Goal: Information Seeking & Learning: Learn about a topic

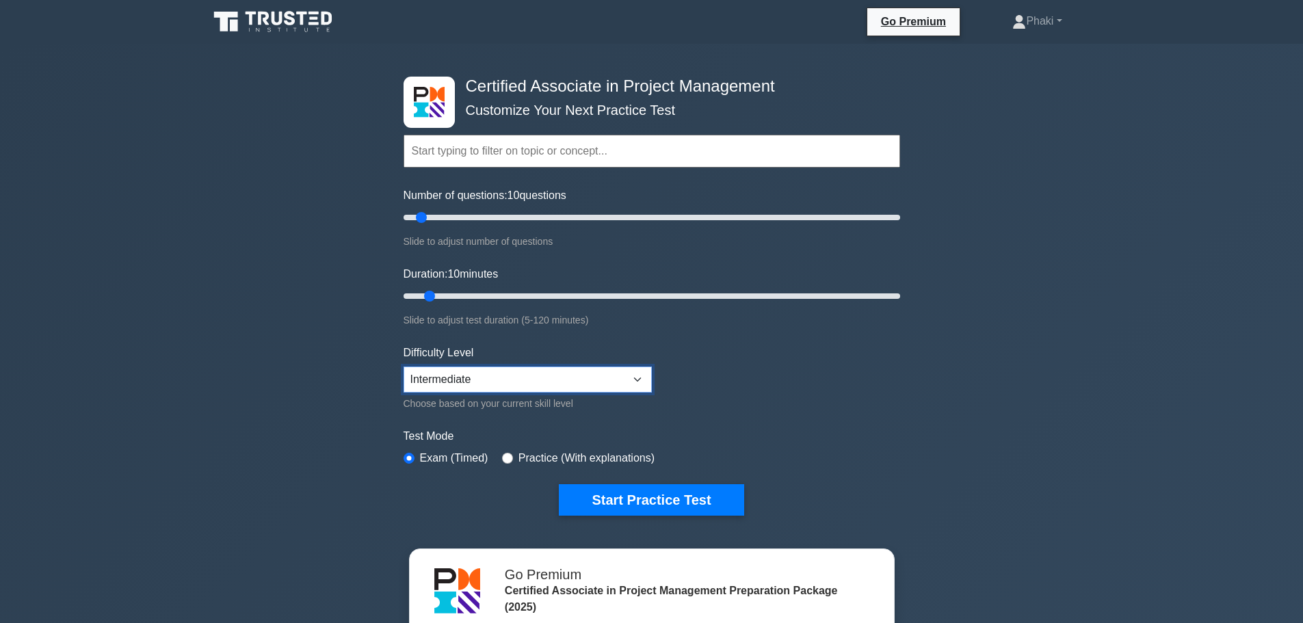
click at [494, 388] on select "Beginner Intermediate Expert" at bounding box center [527, 380] width 248 height 26
click at [505, 450] on div "Practice (With explanations)" at bounding box center [578, 458] width 152 height 16
click at [503, 458] on input "radio" at bounding box center [507, 458] width 11 height 11
radio input "true"
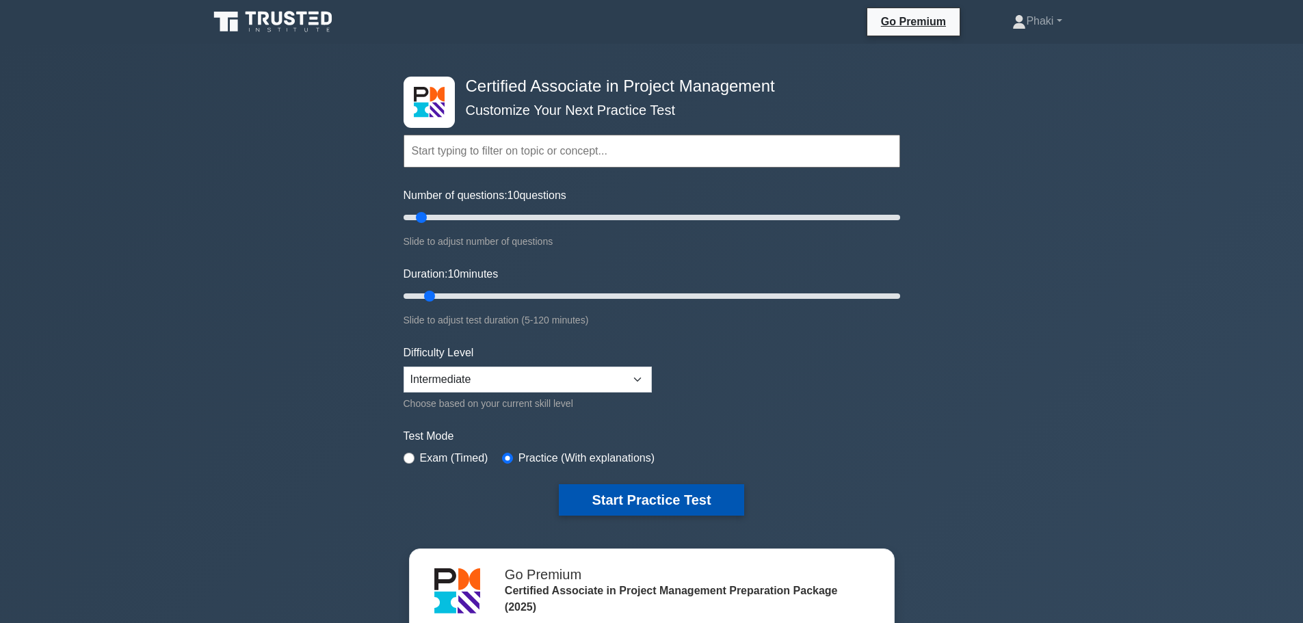
click at [636, 512] on button "Start Practice Test" at bounding box center [651, 499] width 185 height 31
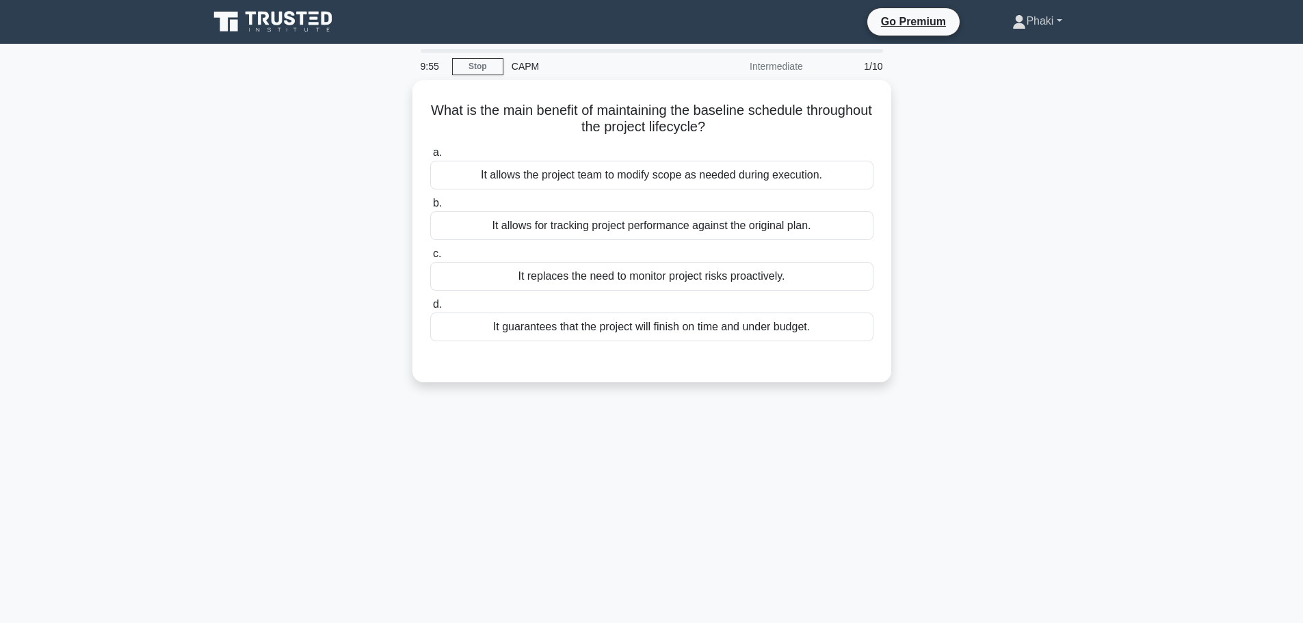
click at [1050, 19] on link "Phaki" at bounding box center [1036, 21] width 115 height 27
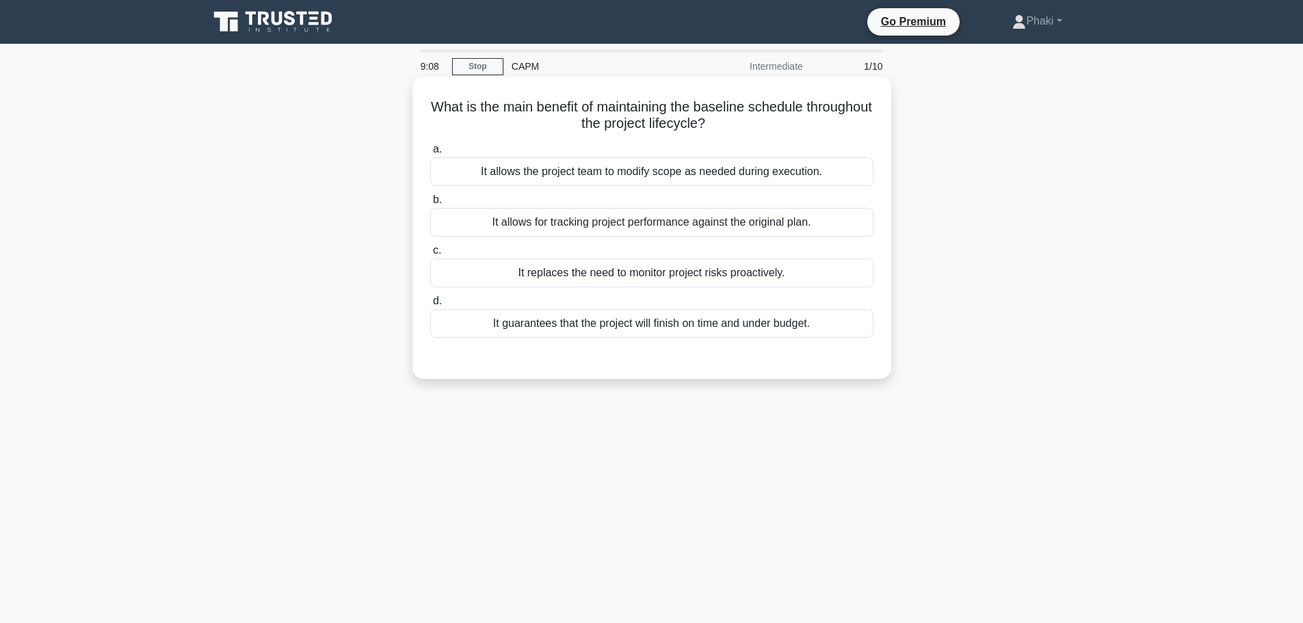
click at [771, 172] on div "It allows the project team to modify scope as needed during execution." at bounding box center [651, 171] width 443 height 29
click at [430, 154] on input "a. It allows the project team to modify scope as needed during execution." at bounding box center [430, 149] width 0 height 9
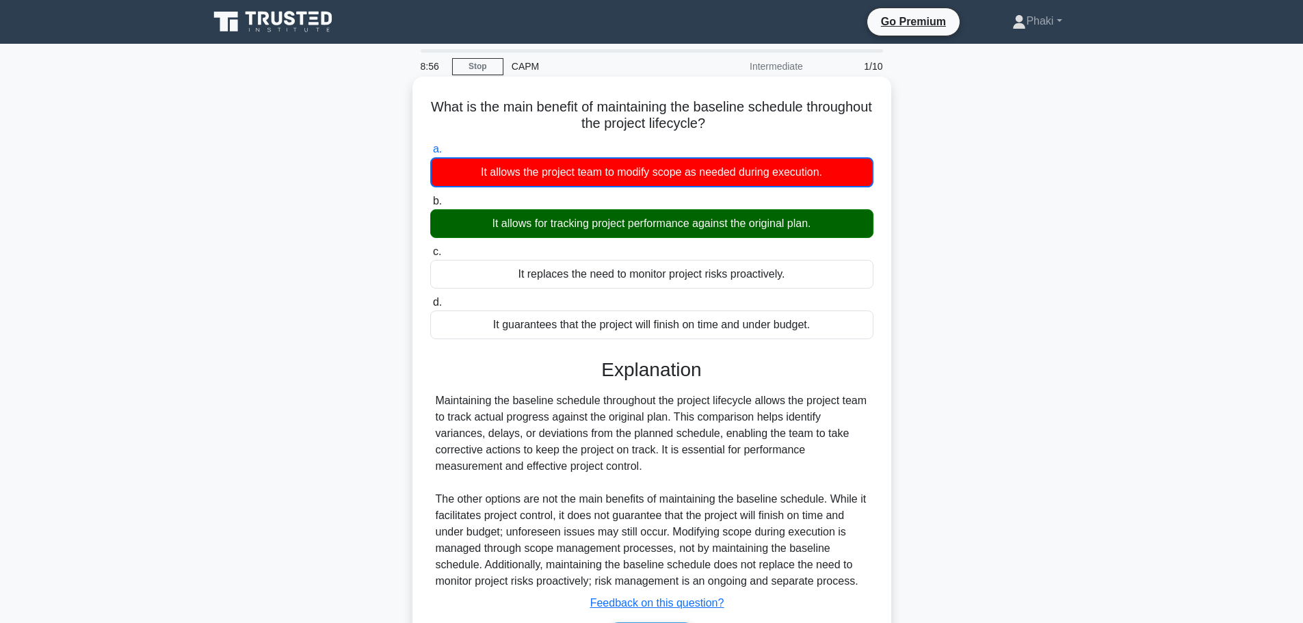
click at [575, 244] on label "c. It replaces the need to monitor project risks proactively." at bounding box center [651, 265] width 443 height 45
click at [430, 248] on input "c. It replaces the need to monitor project risks proactively." at bounding box center [430, 252] width 0 height 9
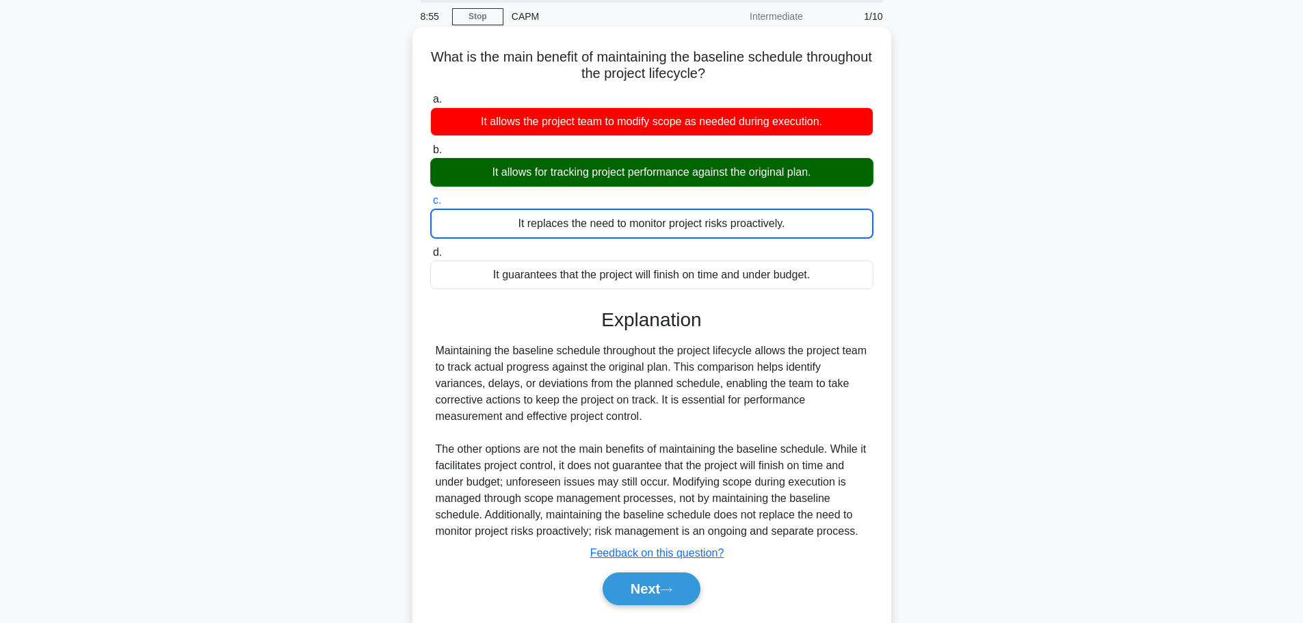
scroll to position [116, 0]
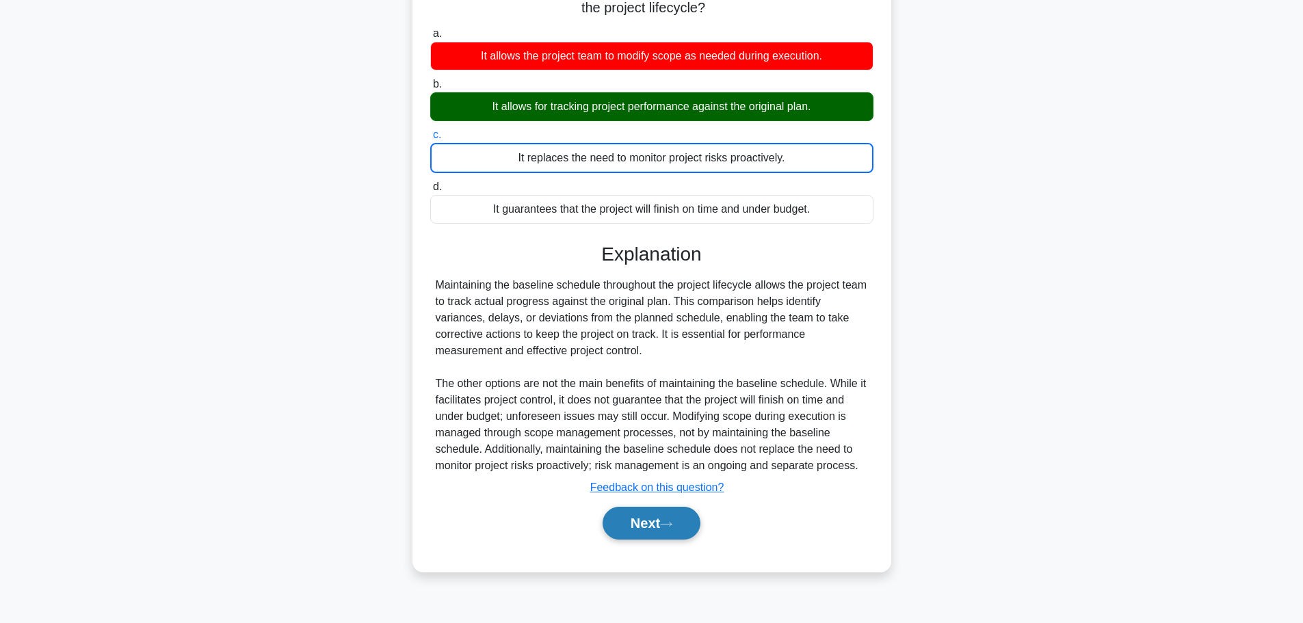
click at [658, 535] on button "Next" at bounding box center [651, 523] width 98 height 33
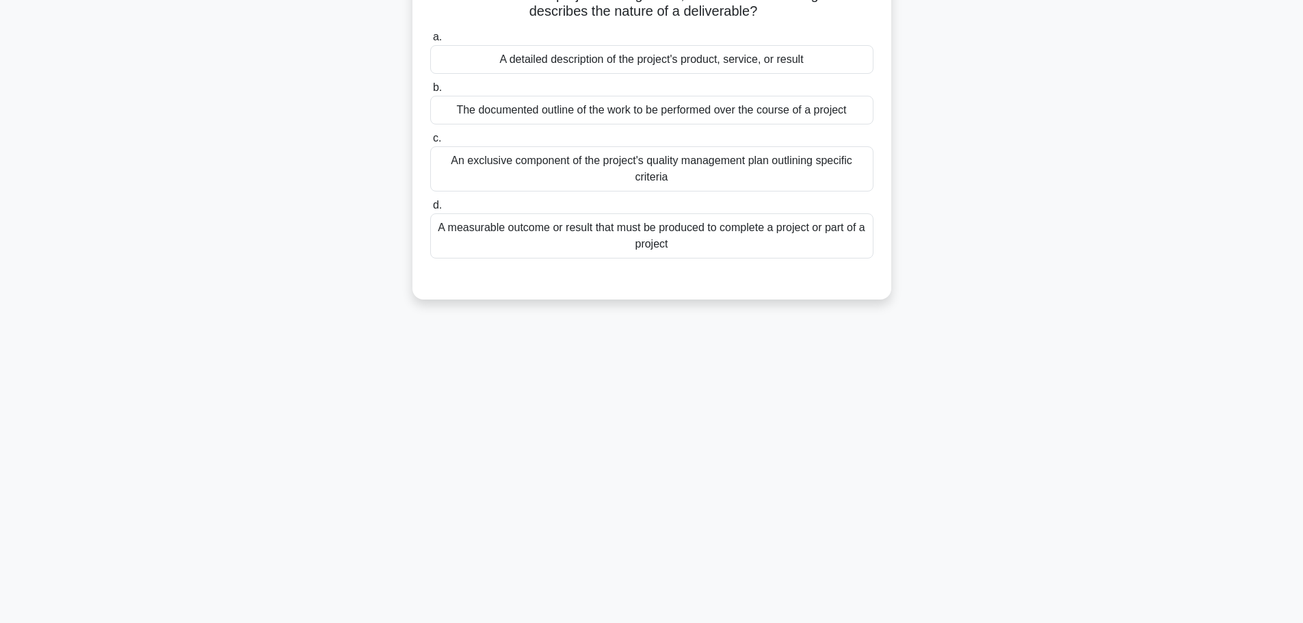
scroll to position [0, 0]
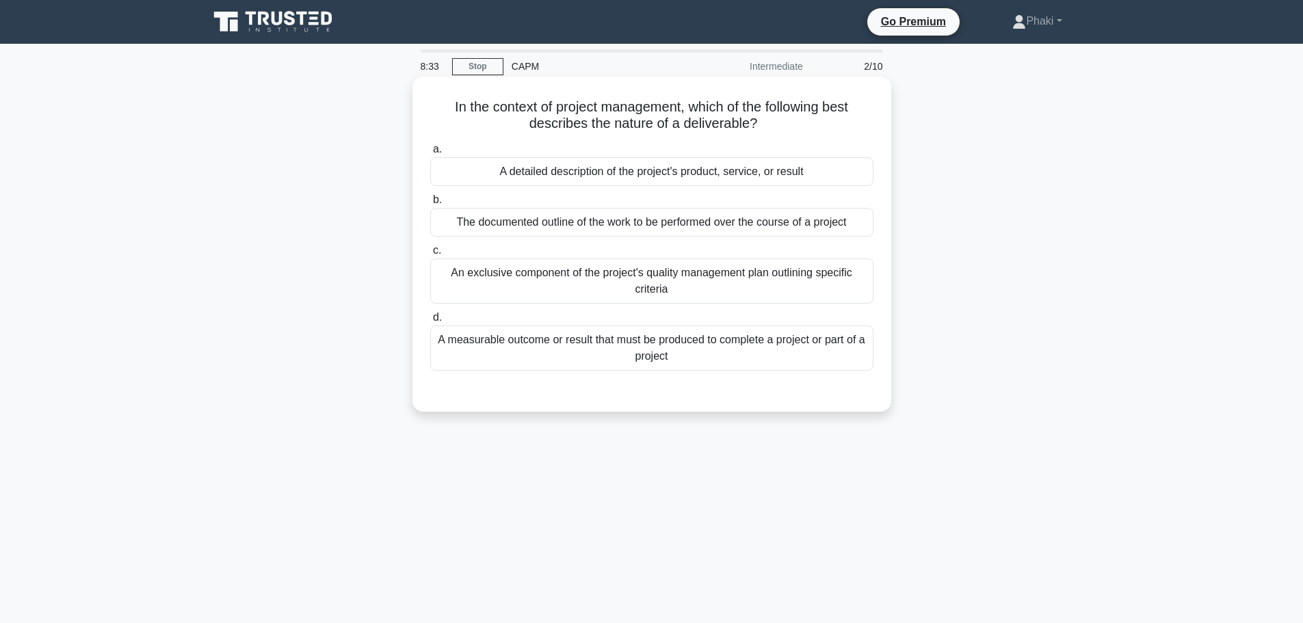
click at [620, 337] on div "A measurable outcome or result that must be produced to complete a project or p…" at bounding box center [651, 348] width 443 height 45
click at [430, 322] on input "d. A measurable outcome or result that must be produced to complete a project o…" at bounding box center [430, 317] width 0 height 9
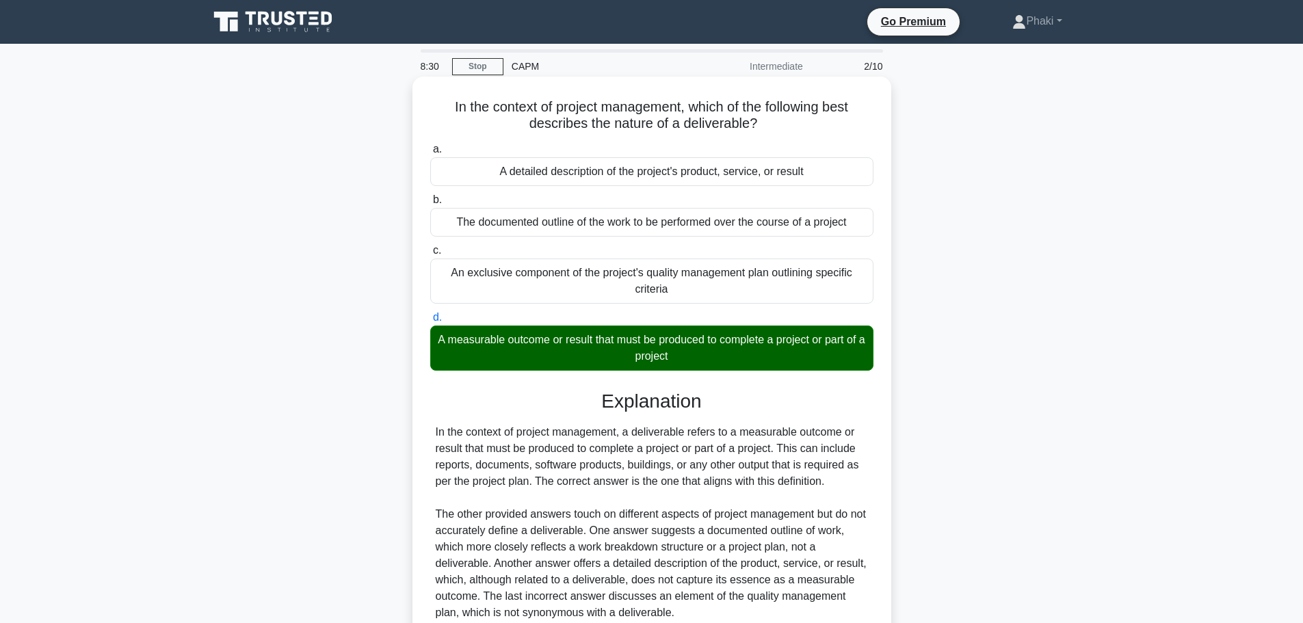
scroll to position [122, 0]
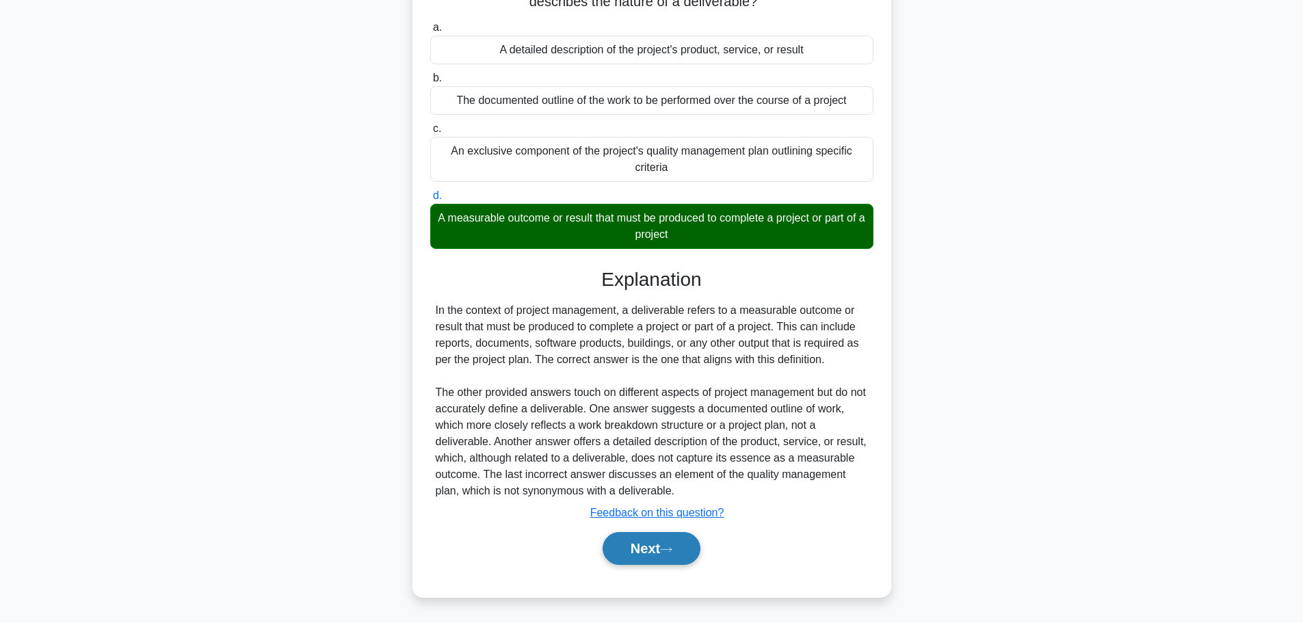
click at [631, 560] on button "Next" at bounding box center [651, 548] width 98 height 33
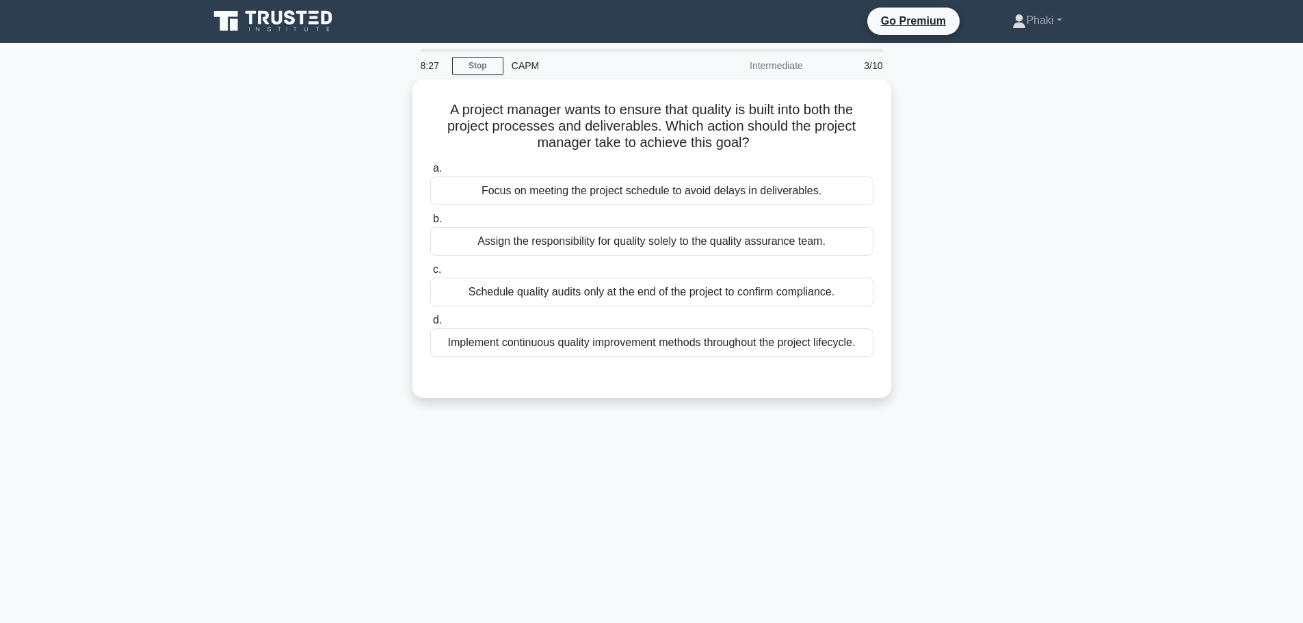
scroll to position [0, 0]
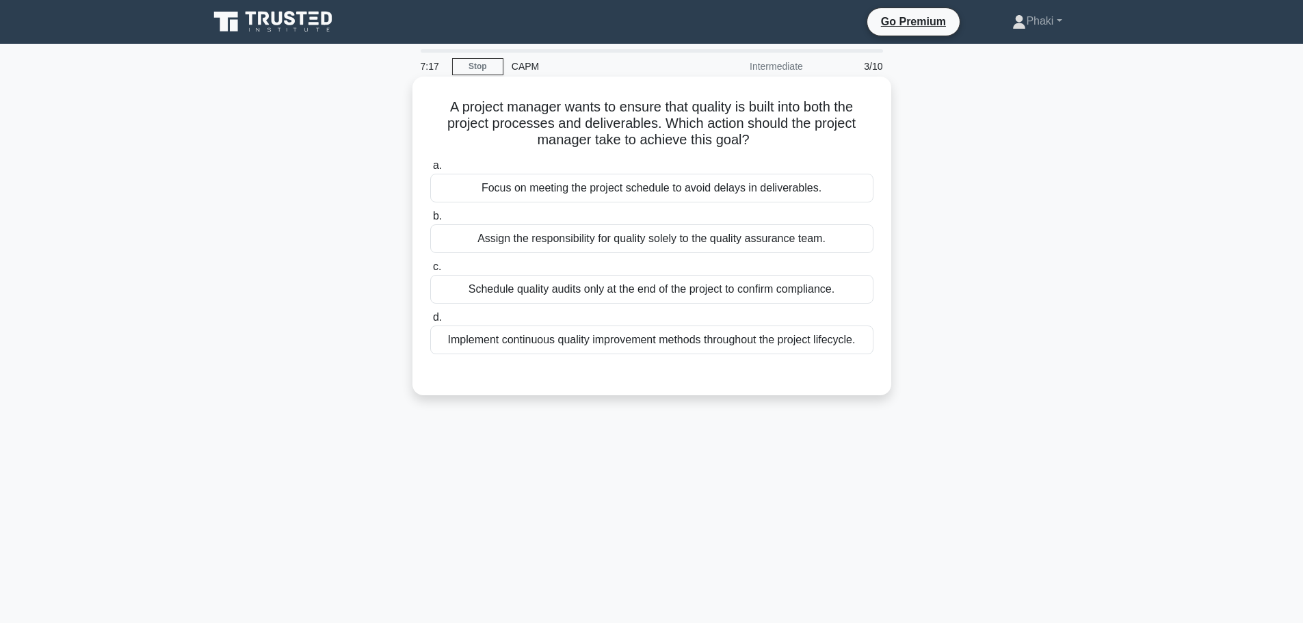
click at [646, 344] on div "Implement continuous quality improvement methods throughout the project lifecyc…" at bounding box center [651, 340] width 443 height 29
click at [430, 322] on input "d. Implement continuous quality improvement methods throughout the project life…" at bounding box center [430, 317] width 0 height 9
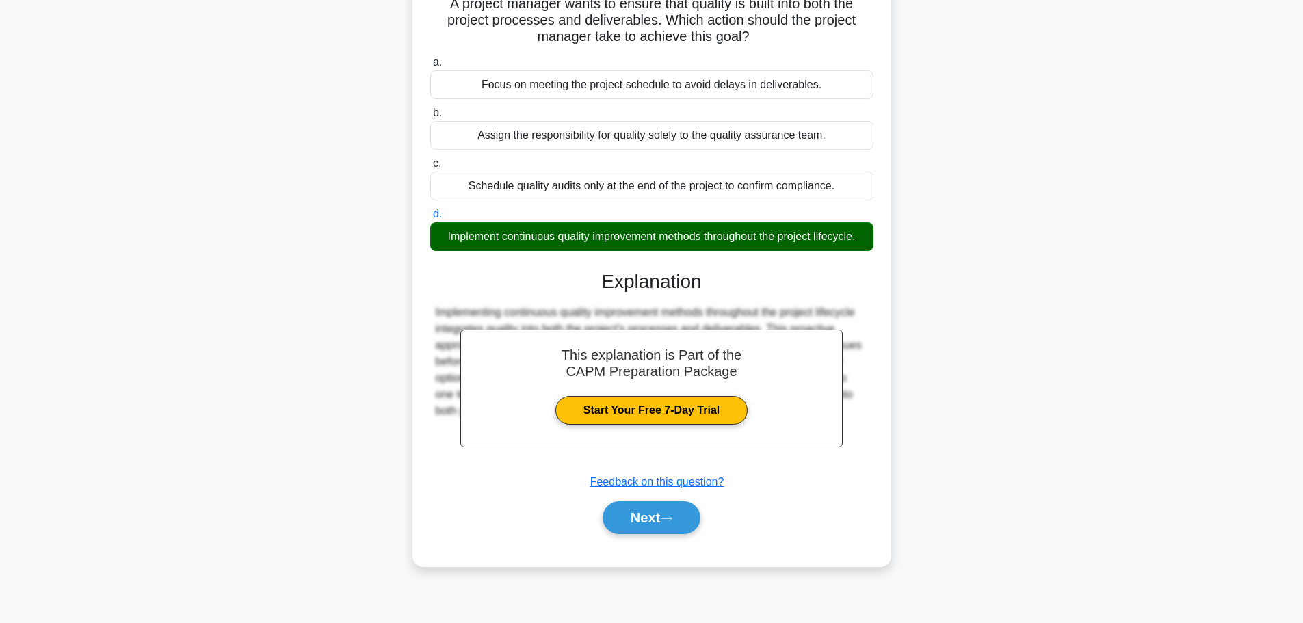
scroll to position [116, 0]
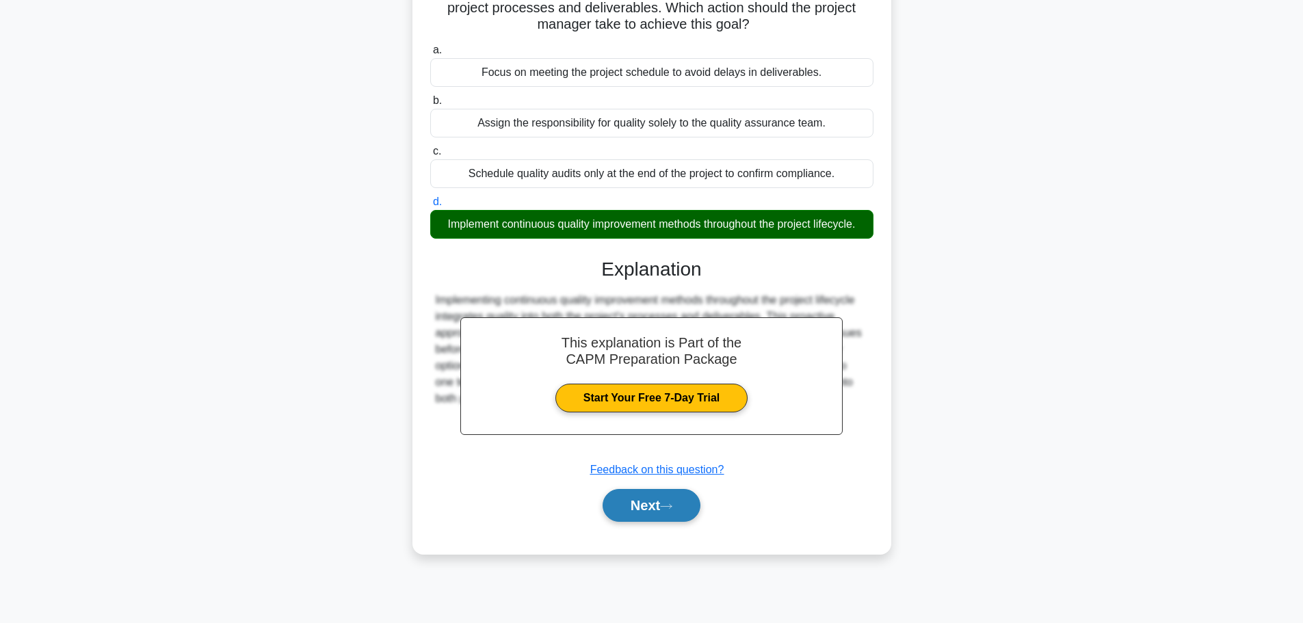
click at [663, 509] on button "Next" at bounding box center [651, 505] width 98 height 33
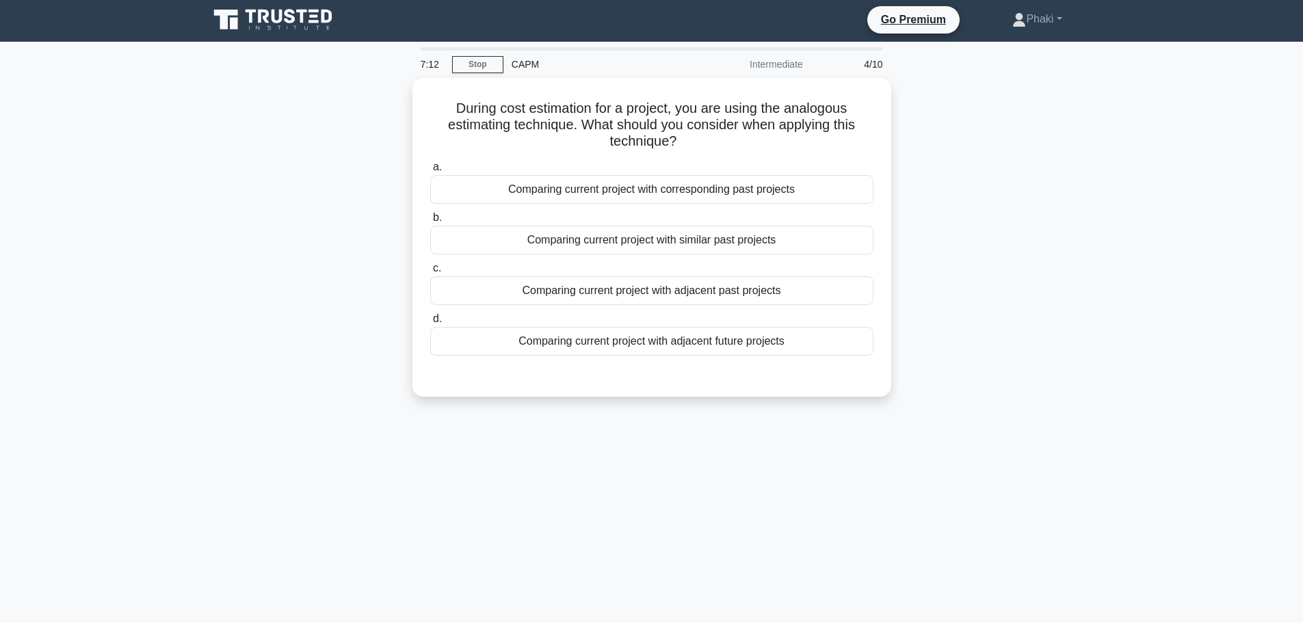
scroll to position [0, 0]
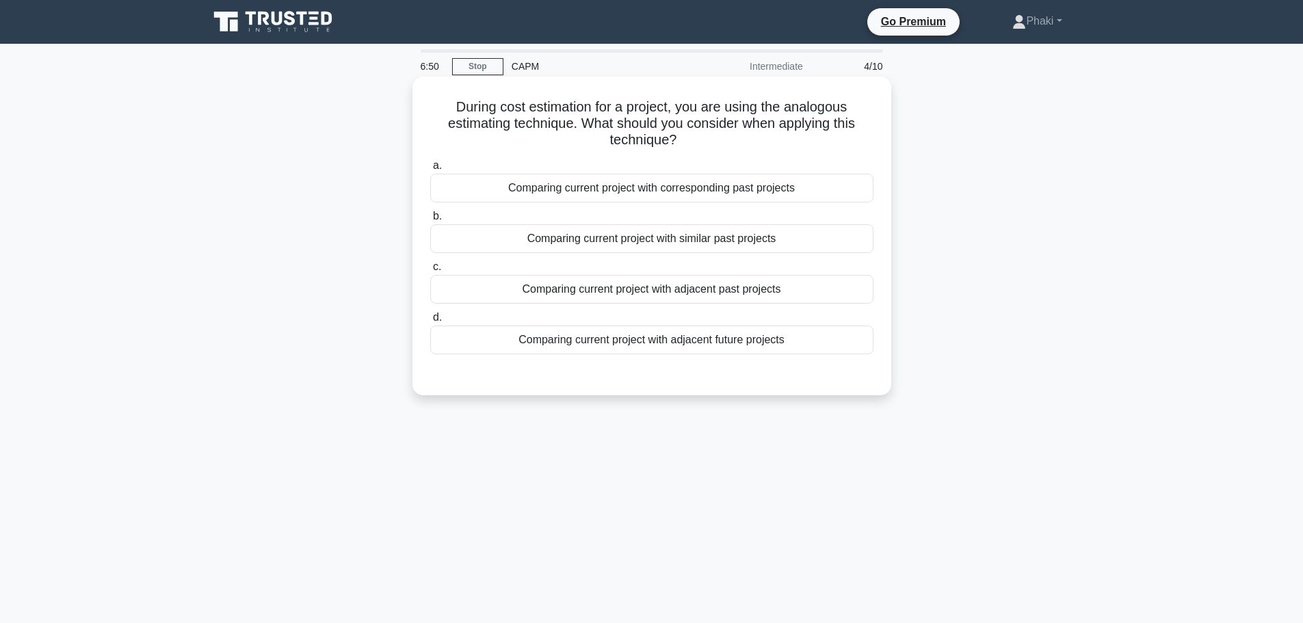
click at [572, 183] on div "Comparing current project with corresponding past projects" at bounding box center [651, 188] width 443 height 29
click at [430, 170] on input "a. Comparing current project with corresponding past projects" at bounding box center [430, 165] width 0 height 9
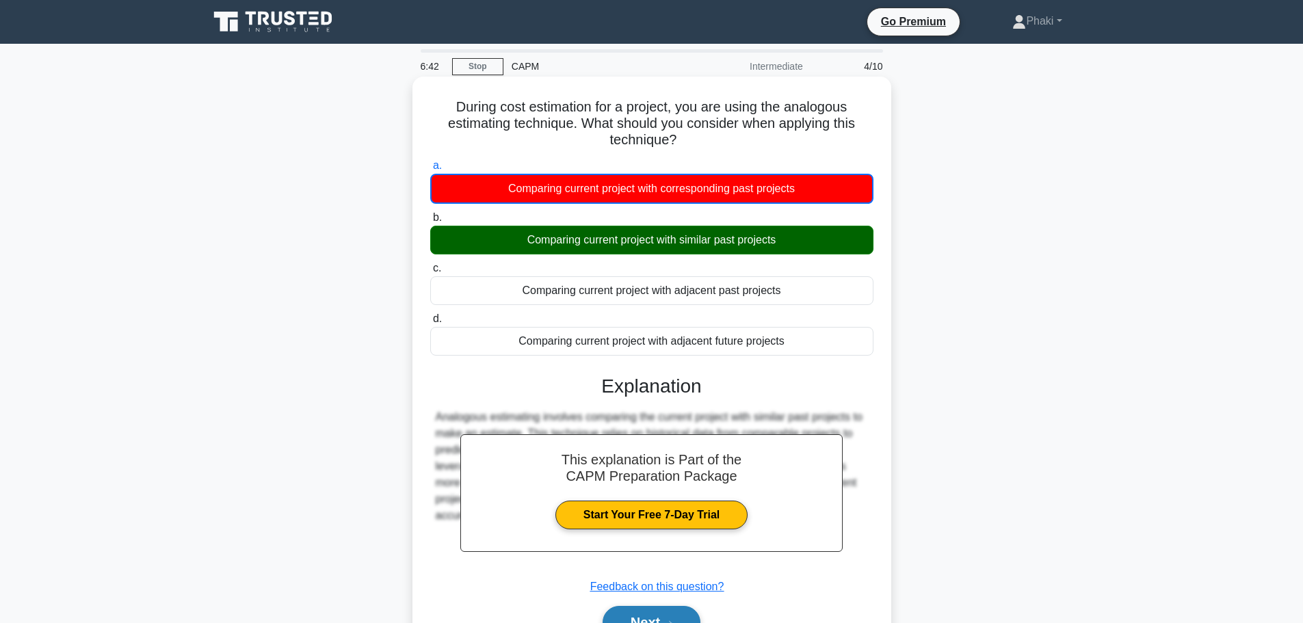
click at [652, 614] on button "Next" at bounding box center [651, 622] width 98 height 33
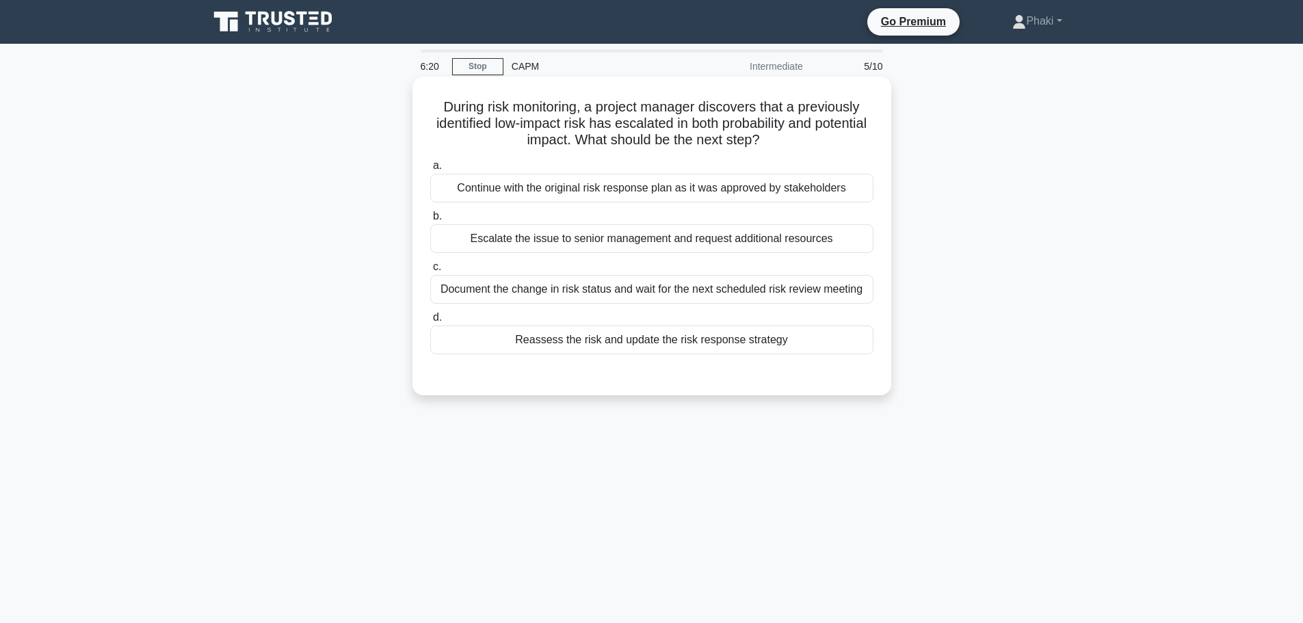
click at [578, 296] on div "Document the change in risk status and wait for the next scheduled risk review …" at bounding box center [651, 289] width 443 height 29
click at [430, 271] on input "c. Document the change in risk status and wait for the next scheduled risk revi…" at bounding box center [430, 267] width 0 height 9
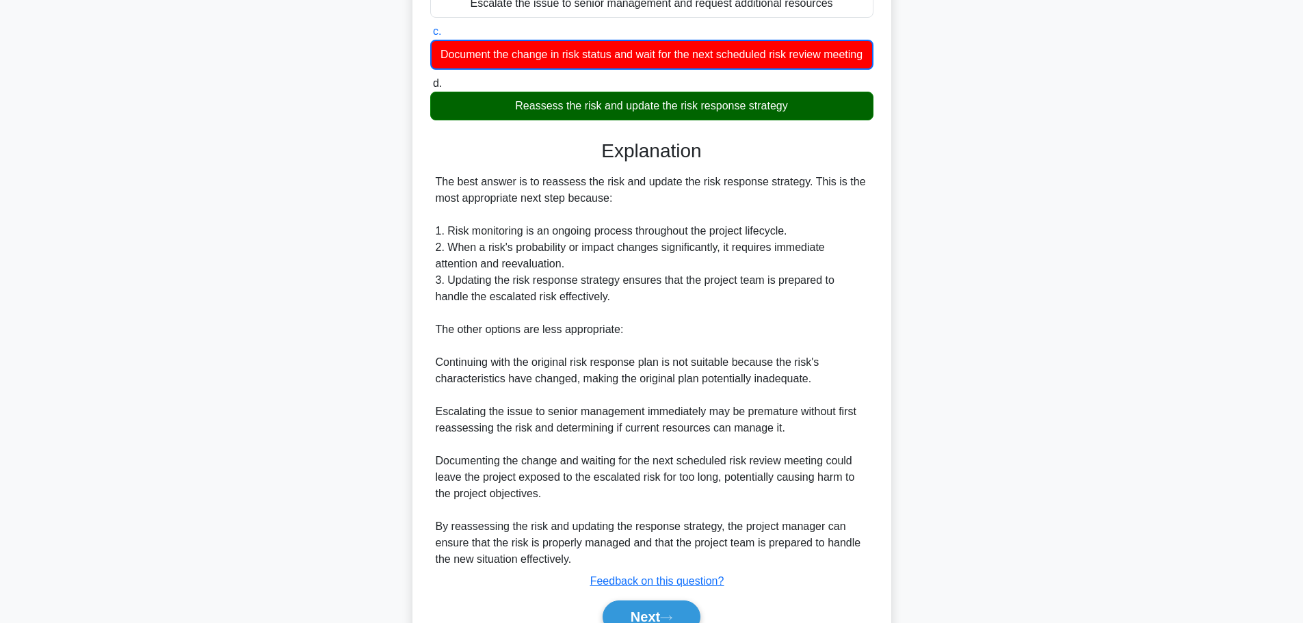
scroll to position [321, 0]
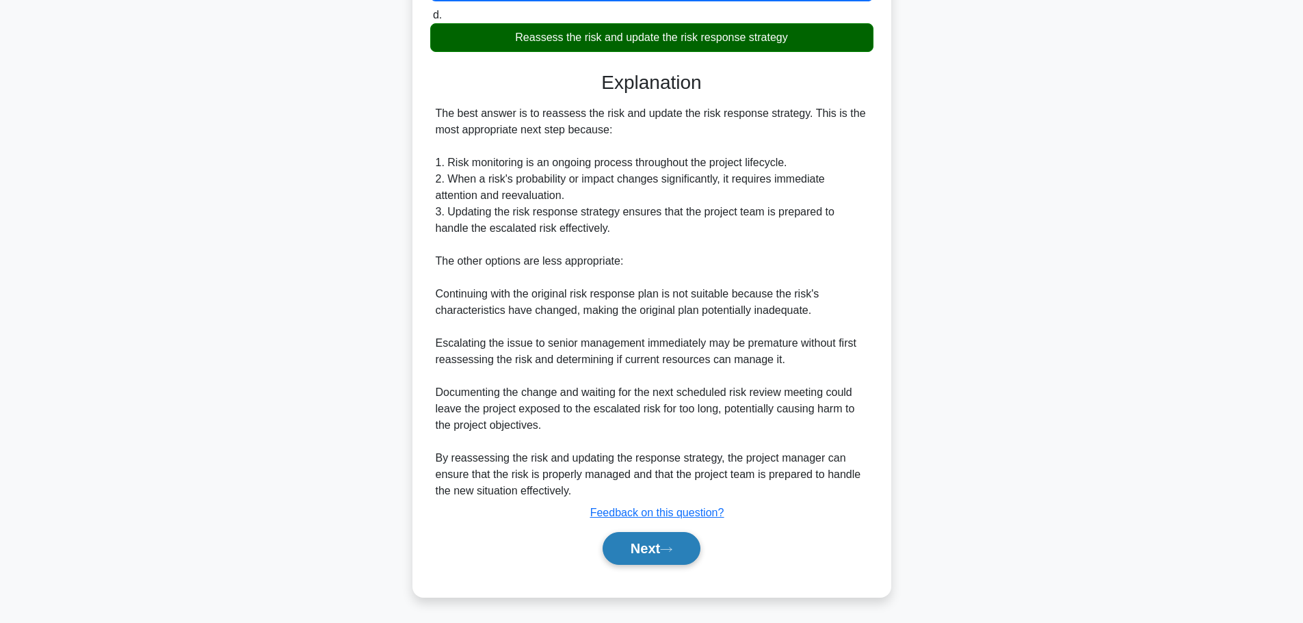
click at [645, 551] on button "Next" at bounding box center [651, 548] width 98 height 33
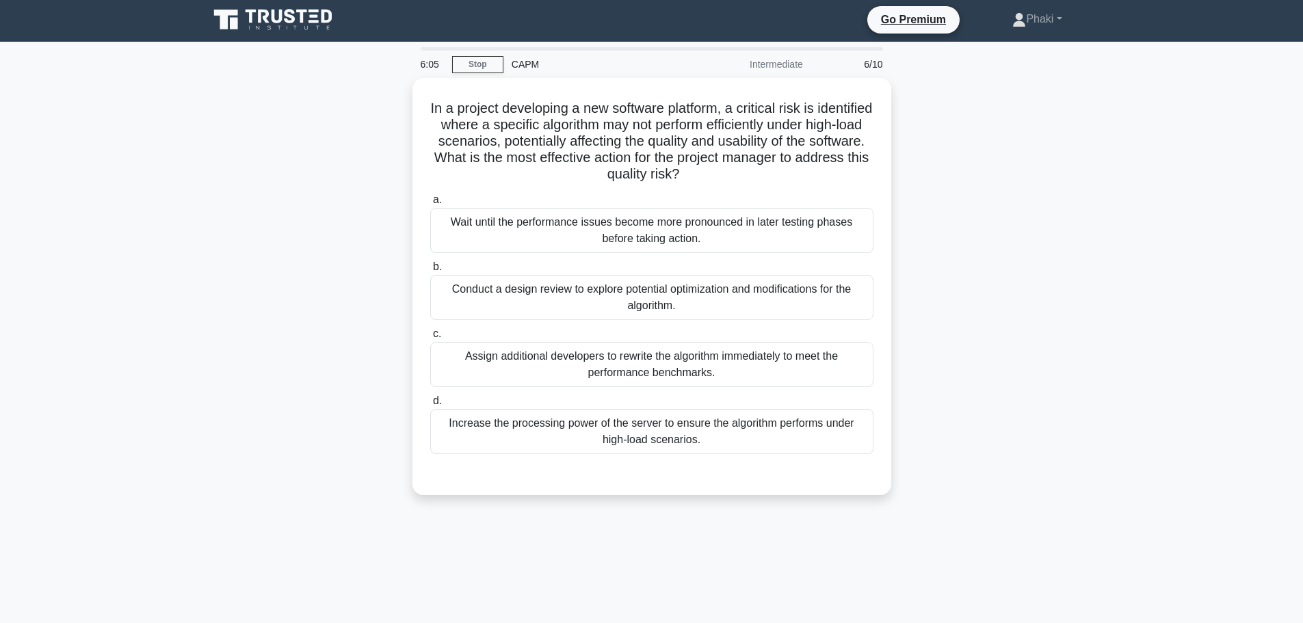
scroll to position [0, 0]
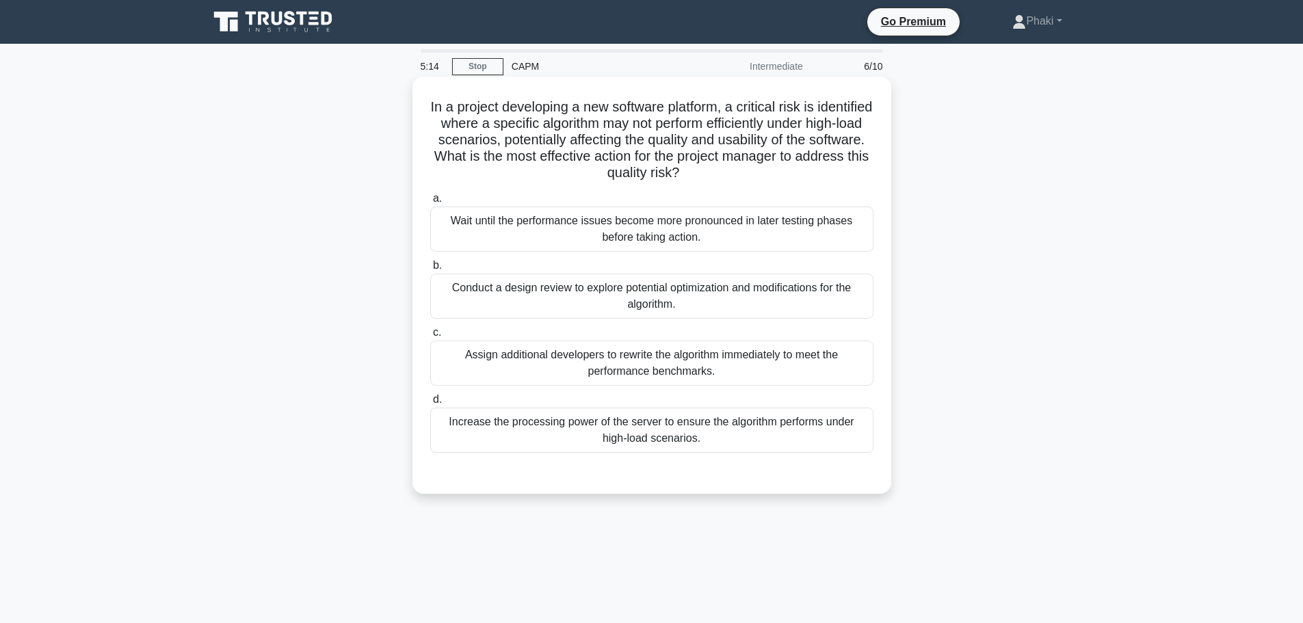
click at [736, 308] on div "Conduct a design review to explore potential optimization and modifications for…" at bounding box center [651, 296] width 443 height 45
click at [430, 270] on input "b. Conduct a design review to explore potential optimization and modifications …" at bounding box center [430, 265] width 0 height 9
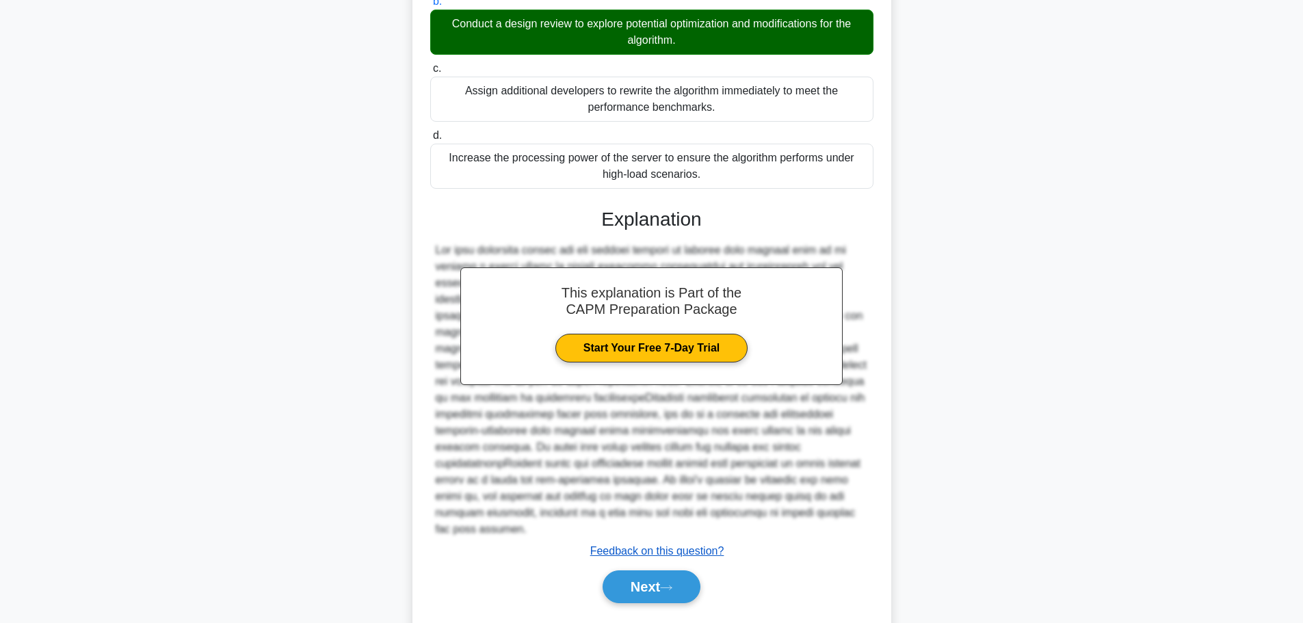
scroll to position [274, 0]
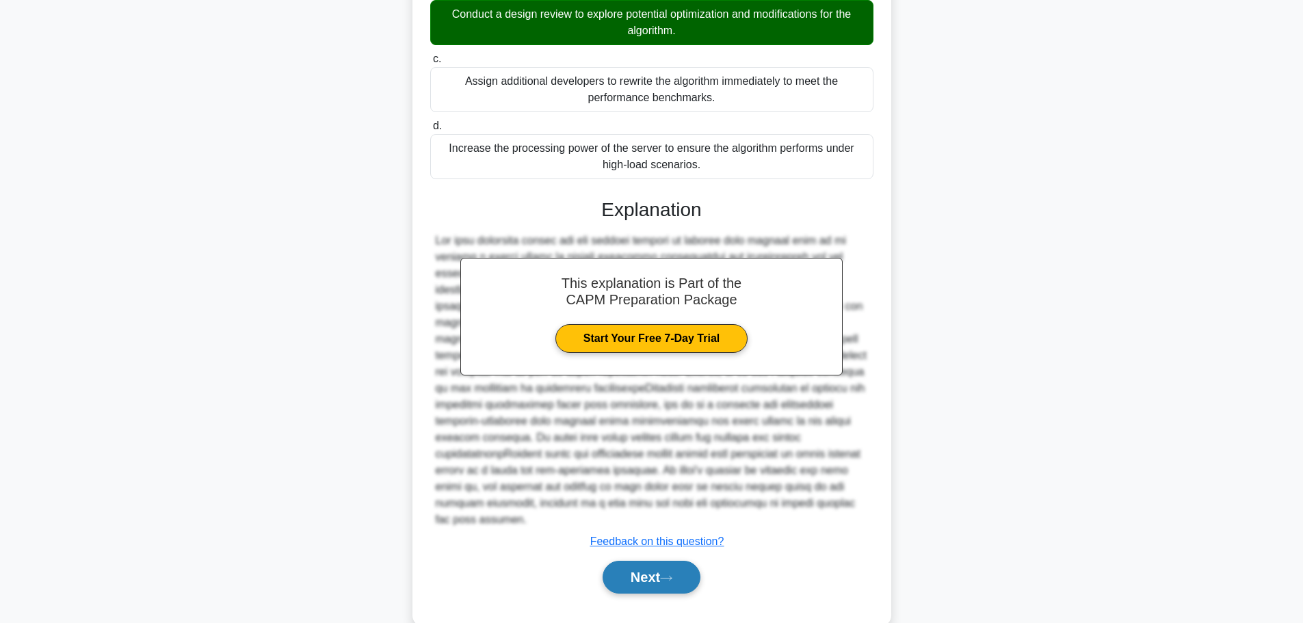
click at [641, 561] on button "Next" at bounding box center [651, 577] width 98 height 33
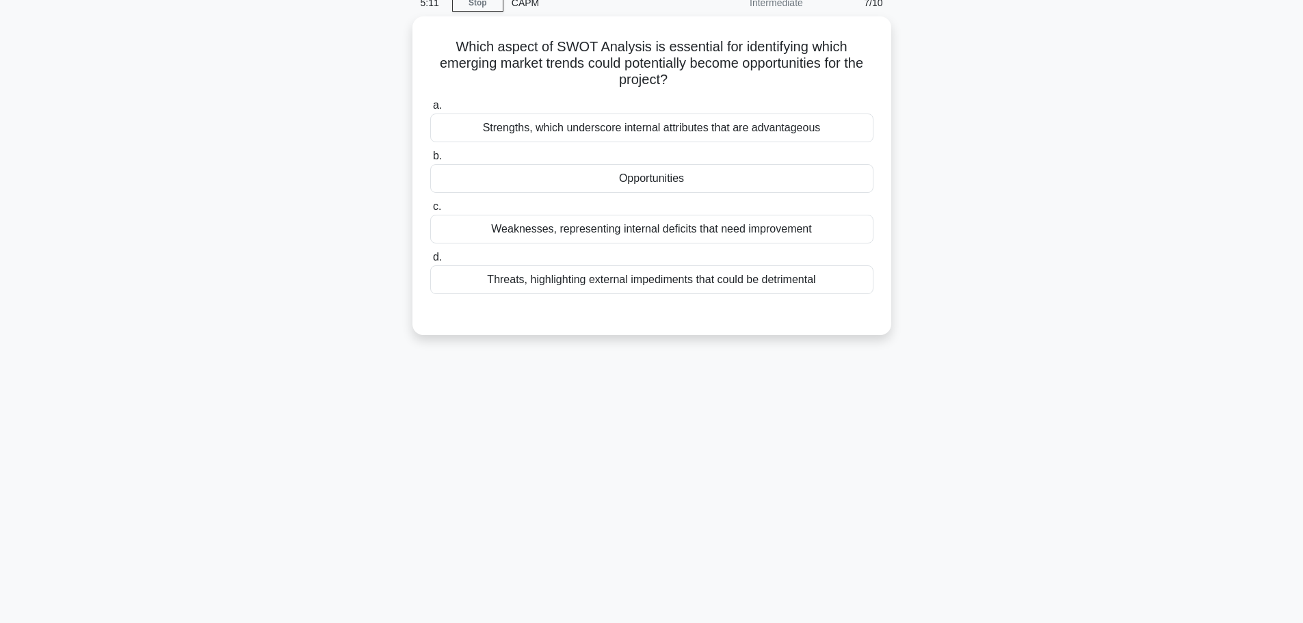
scroll to position [0, 0]
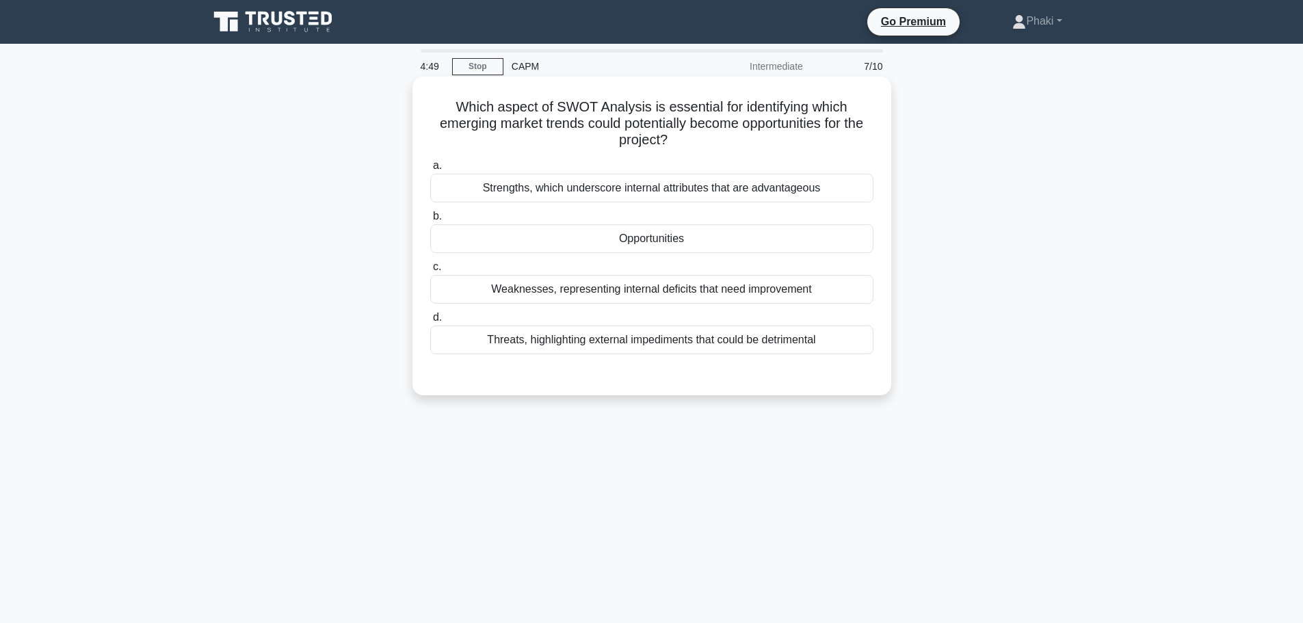
click at [680, 235] on div "Opportunities" at bounding box center [651, 238] width 443 height 29
click at [430, 221] on input "b. Opportunities" at bounding box center [430, 216] width 0 height 9
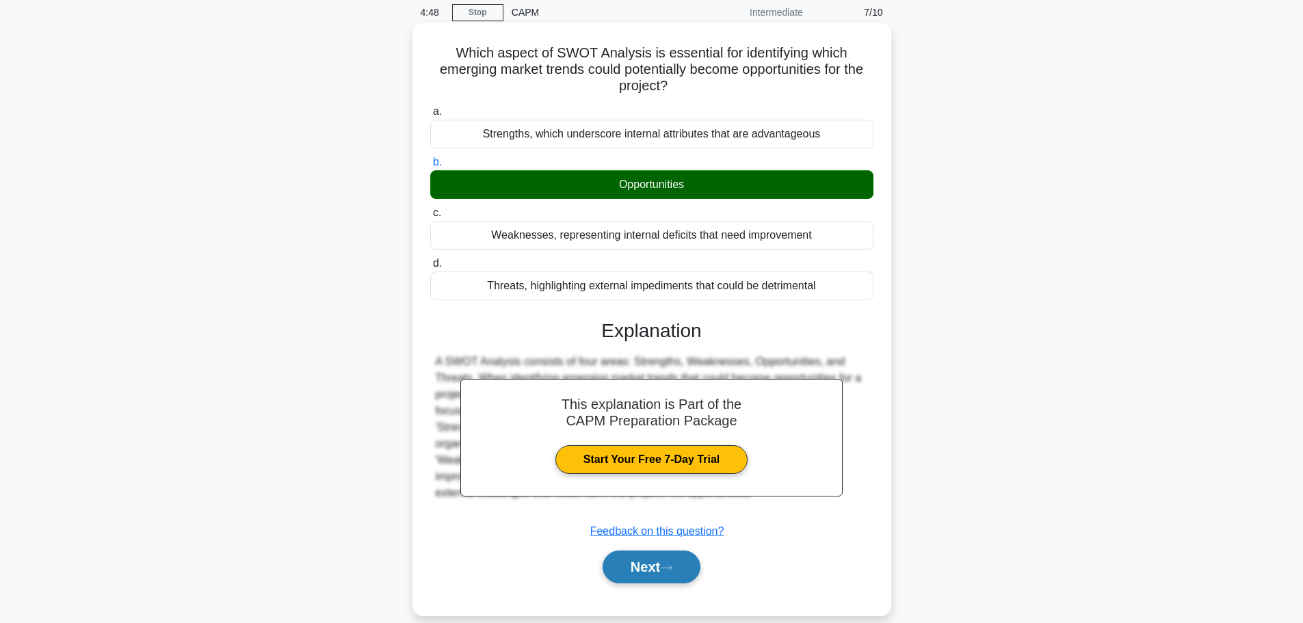
scroll to position [116, 0]
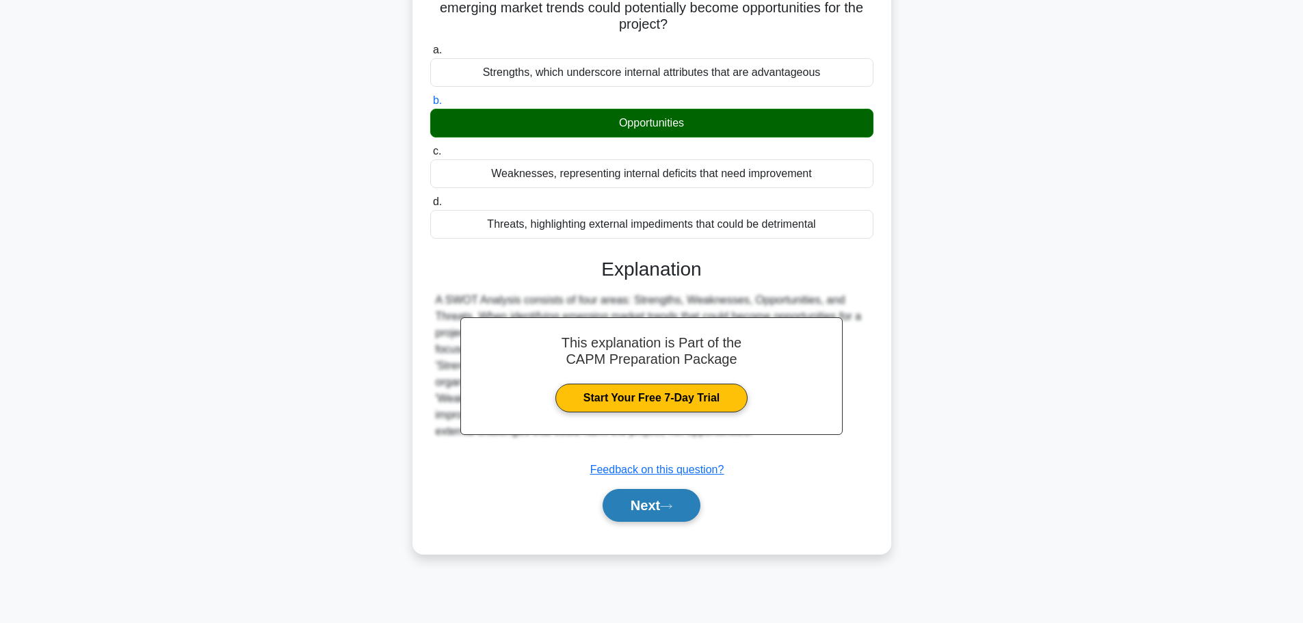
click at [659, 500] on button "Next" at bounding box center [651, 505] width 98 height 33
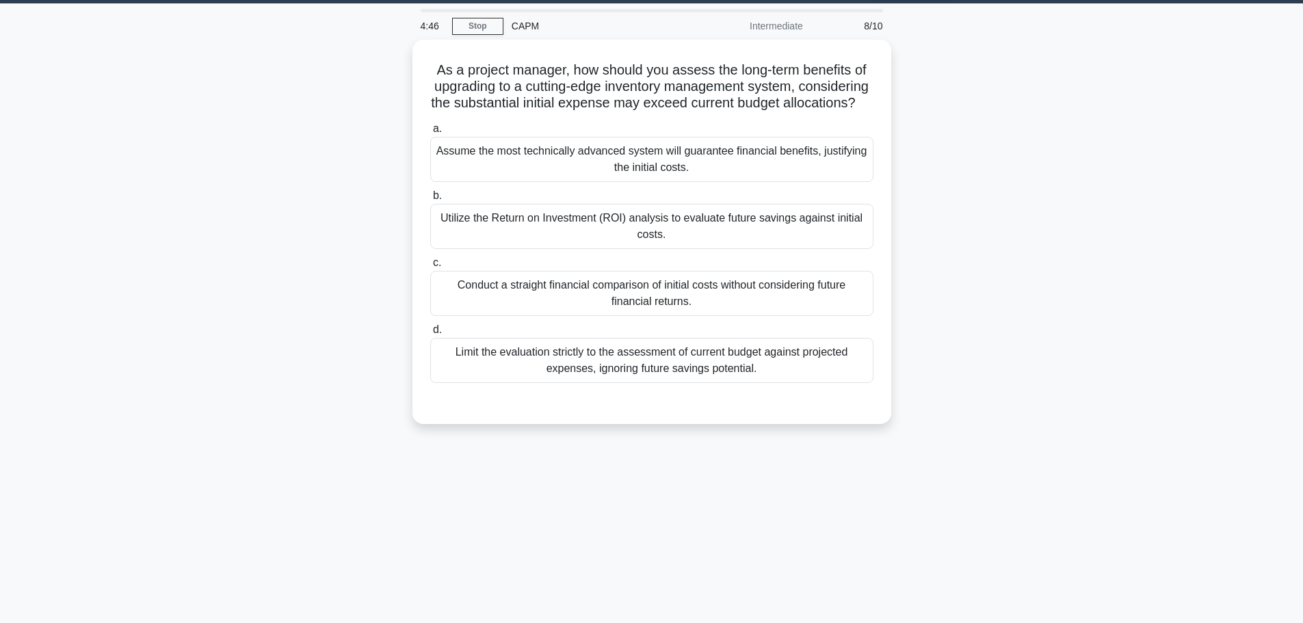
scroll to position [0, 0]
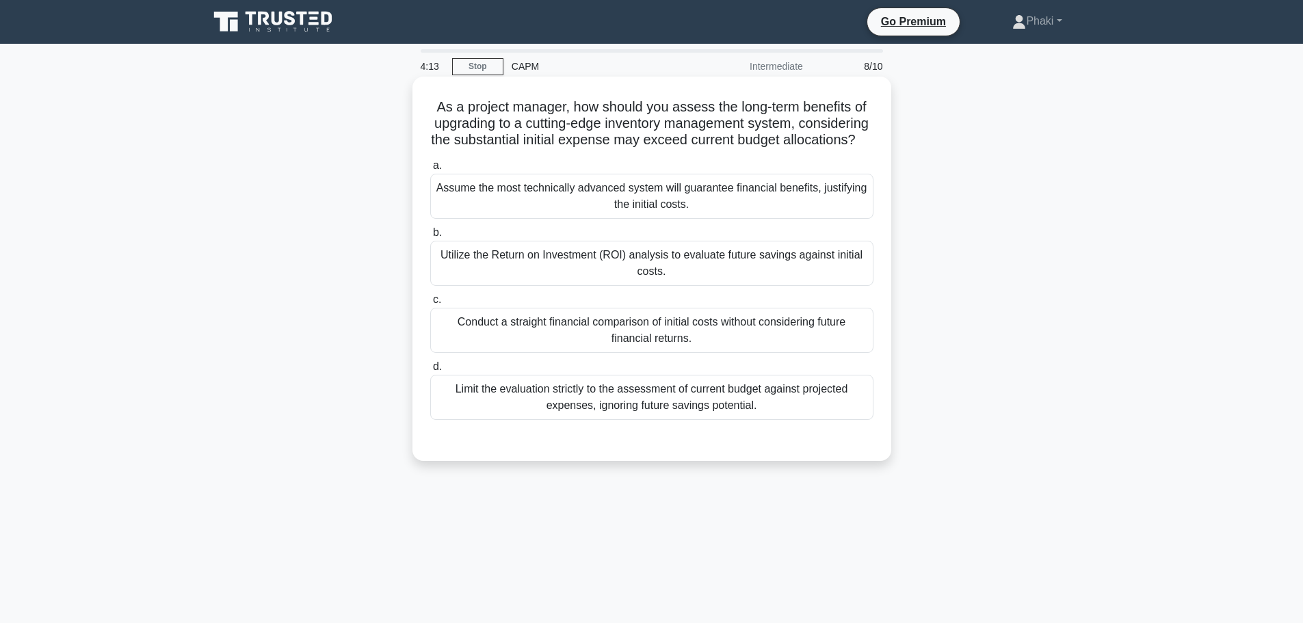
click at [635, 286] on div "Utilize the Return on Investment (ROI) analysis to evaluate future savings agai…" at bounding box center [651, 263] width 443 height 45
click at [430, 237] on input "b. Utilize the Return on Investment (ROI) analysis to evaluate future savings a…" at bounding box center [430, 232] width 0 height 9
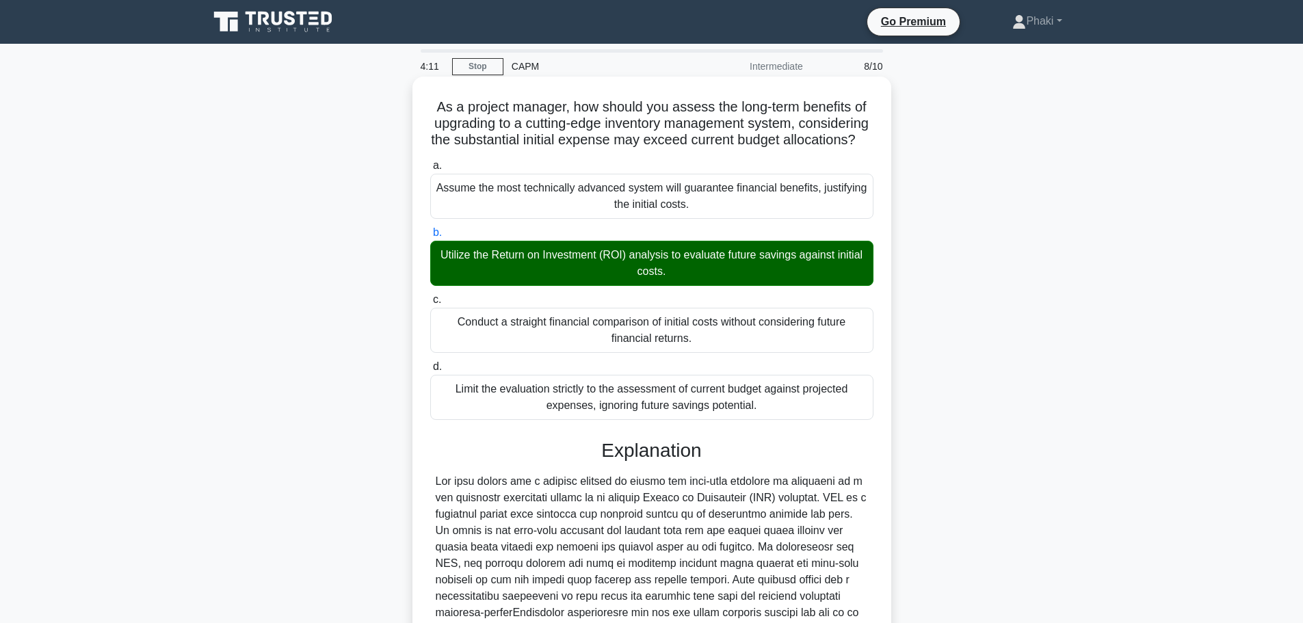
scroll to position [385, 0]
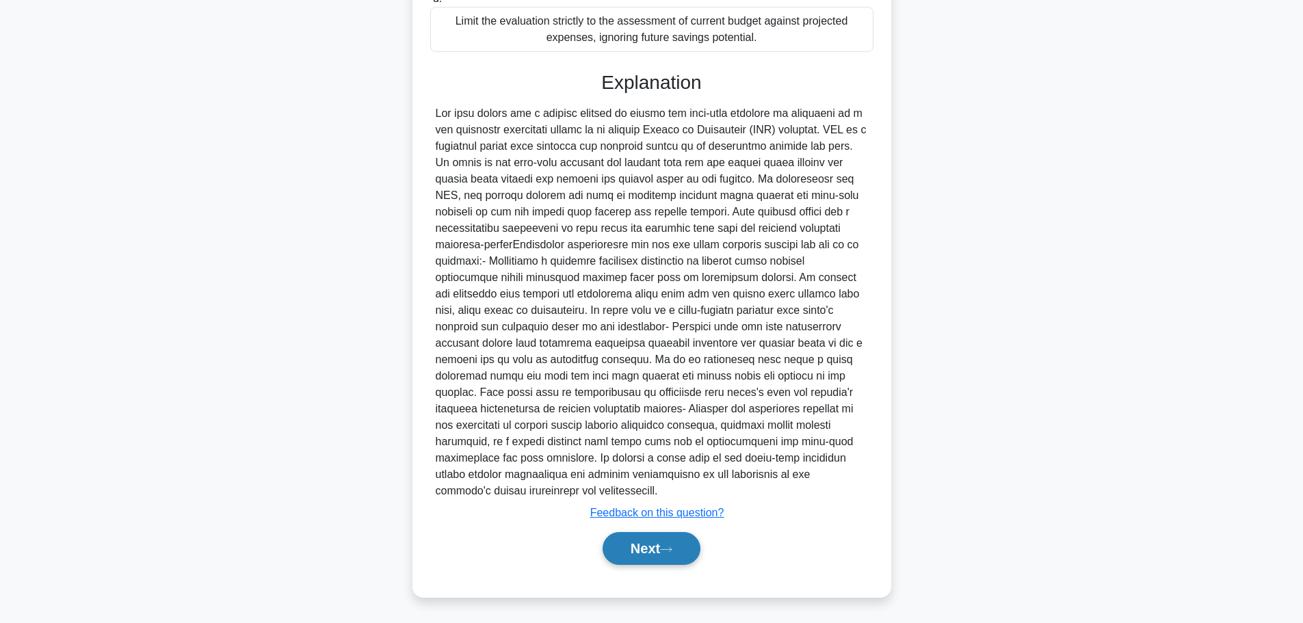
click at [639, 541] on button "Next" at bounding box center [651, 548] width 98 height 33
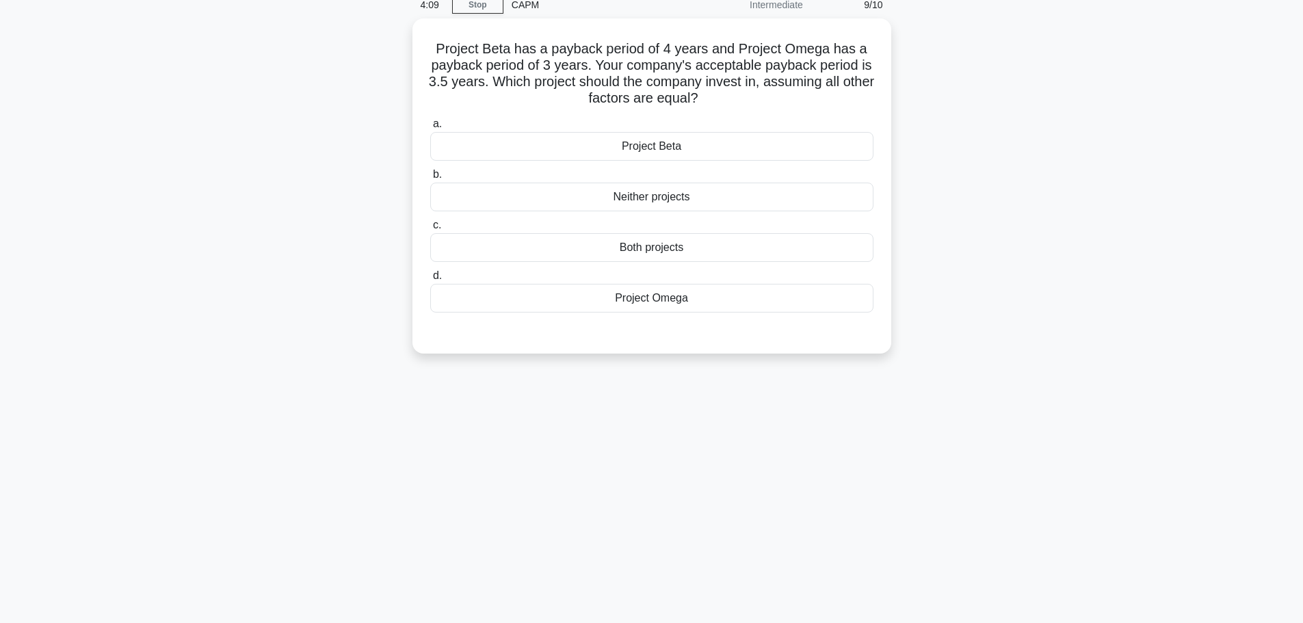
scroll to position [0, 0]
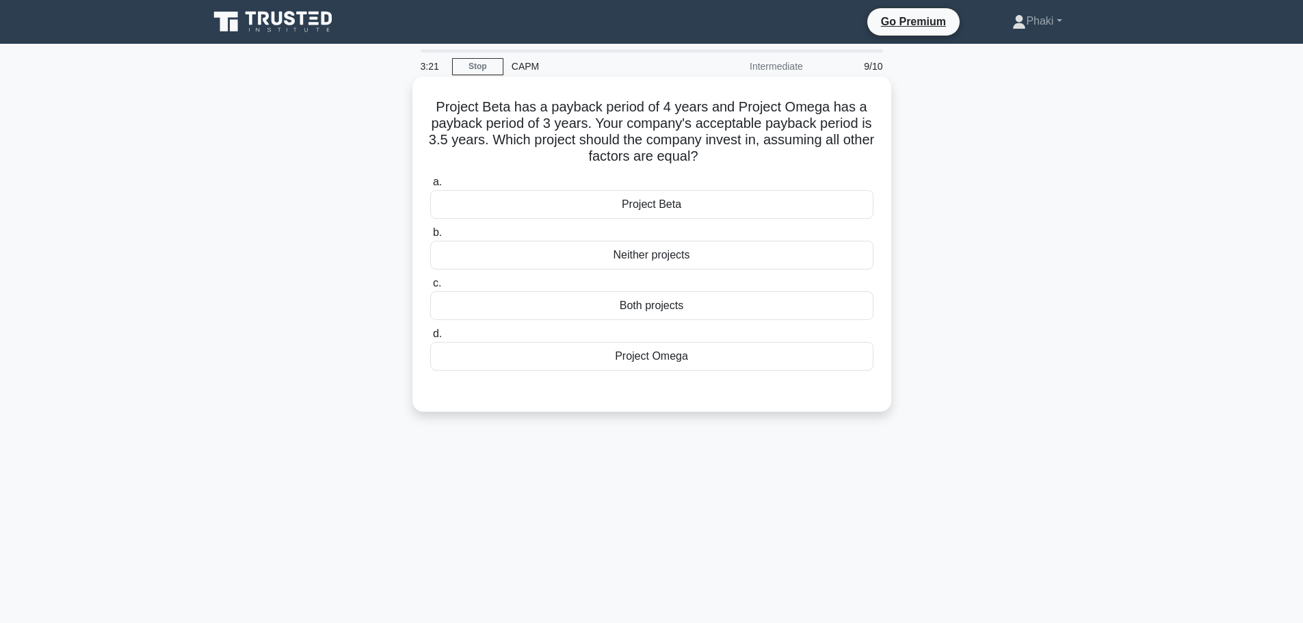
click at [663, 257] on div "Neither projects" at bounding box center [651, 255] width 443 height 29
click at [430, 237] on input "b. Neither projects" at bounding box center [430, 232] width 0 height 9
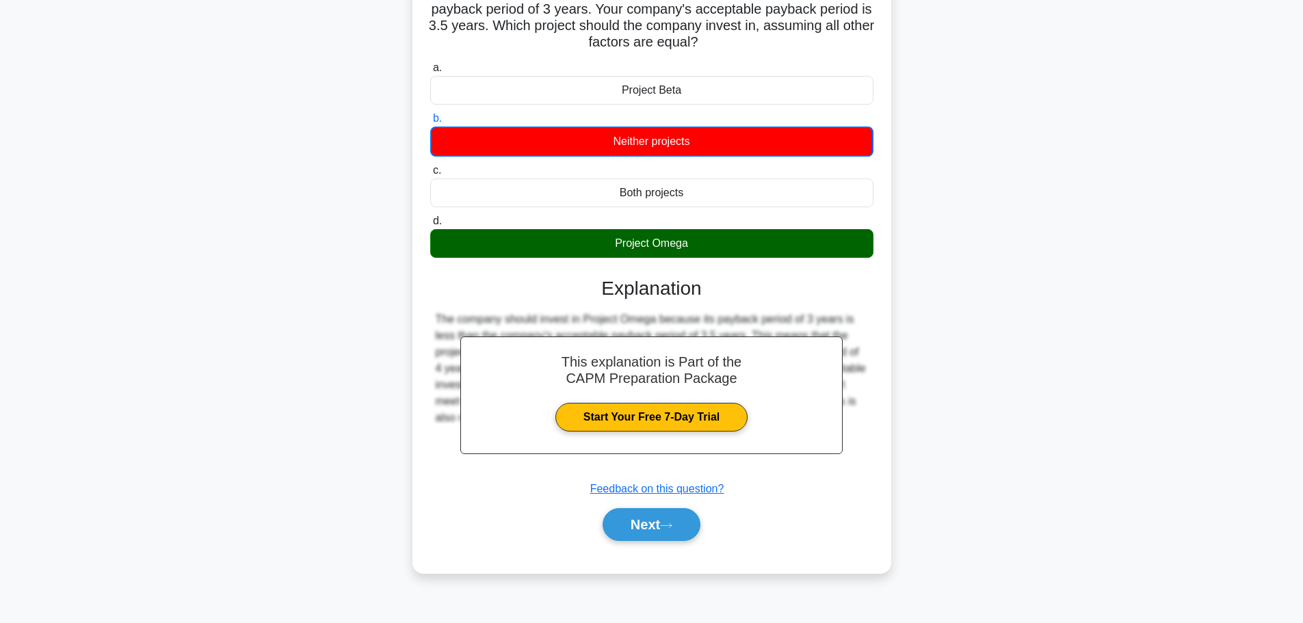
scroll to position [116, 0]
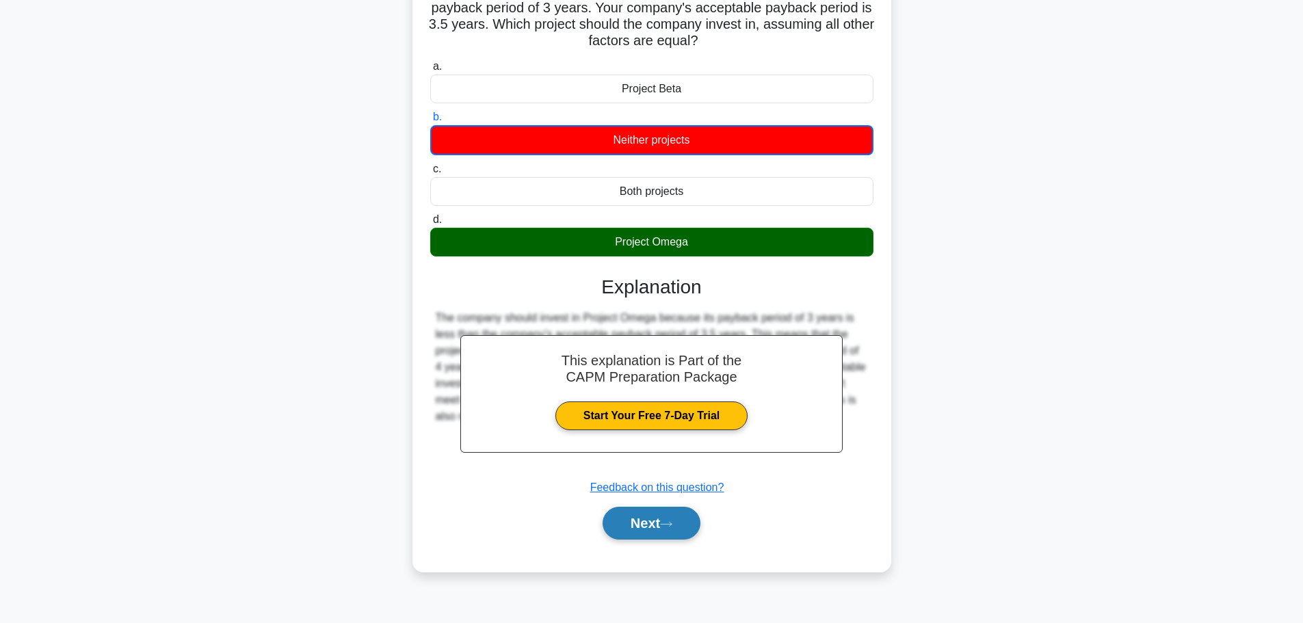
click at [654, 531] on button "Next" at bounding box center [651, 523] width 98 height 33
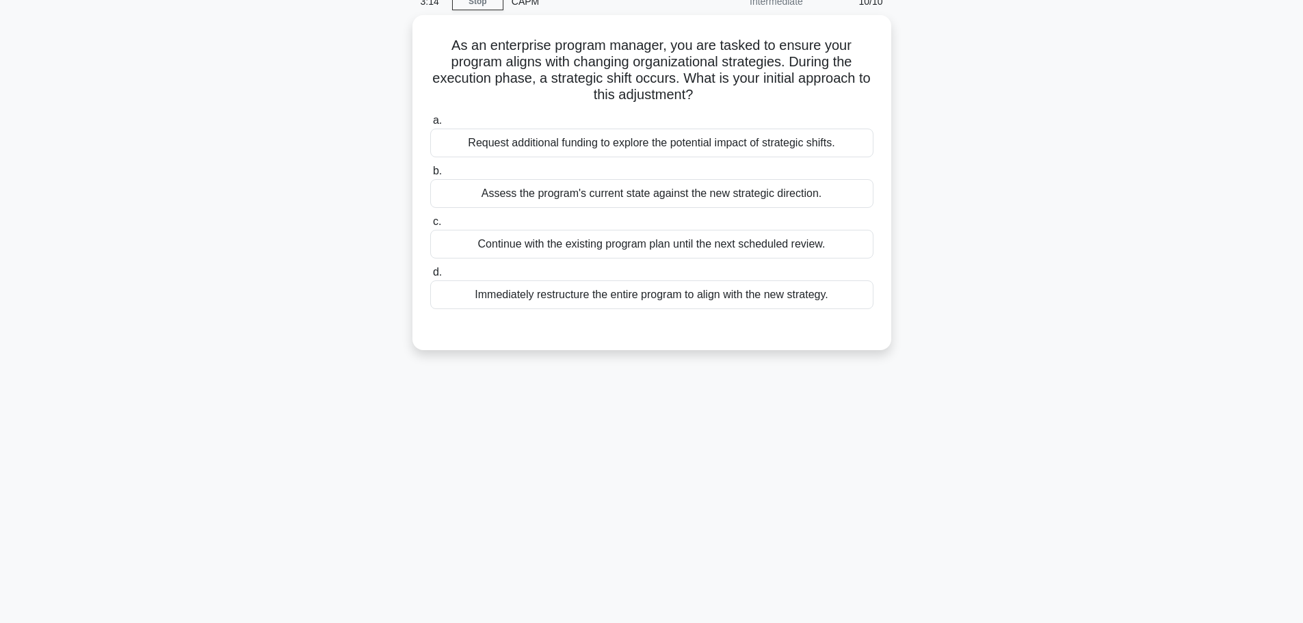
scroll to position [0, 0]
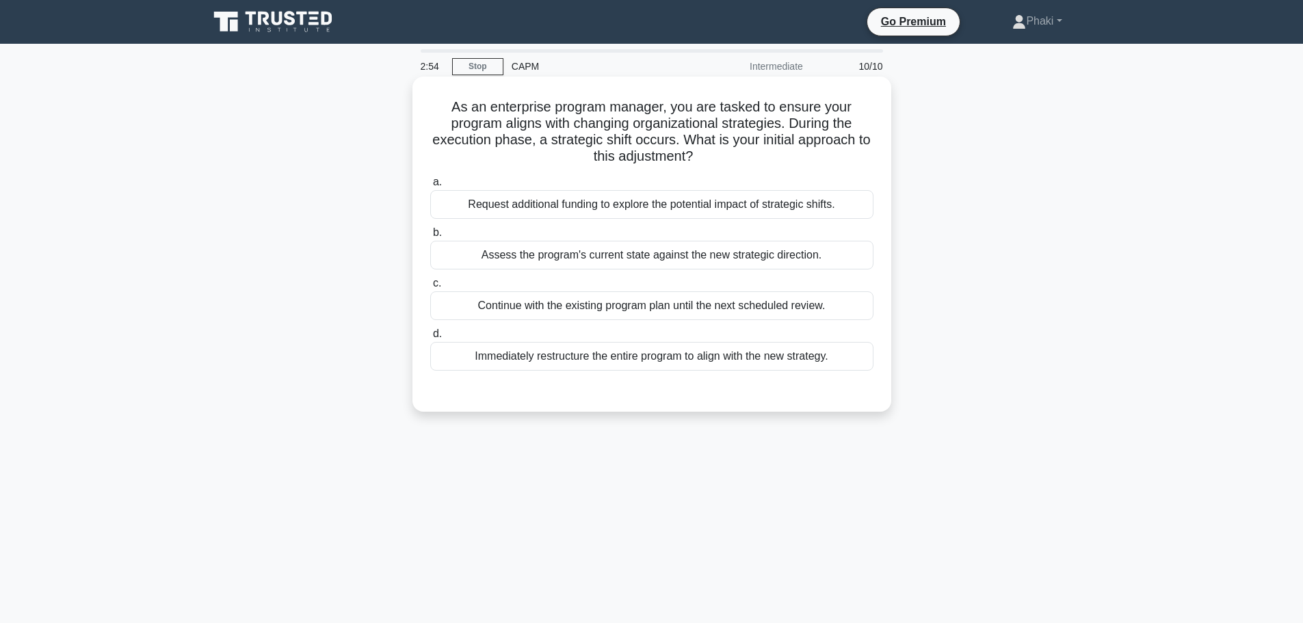
click at [664, 249] on div "Assess the program's current state against the new strategic direction." at bounding box center [651, 255] width 443 height 29
click at [430, 237] on input "b. Assess the program's current state against the new strategic direction." at bounding box center [430, 232] width 0 height 9
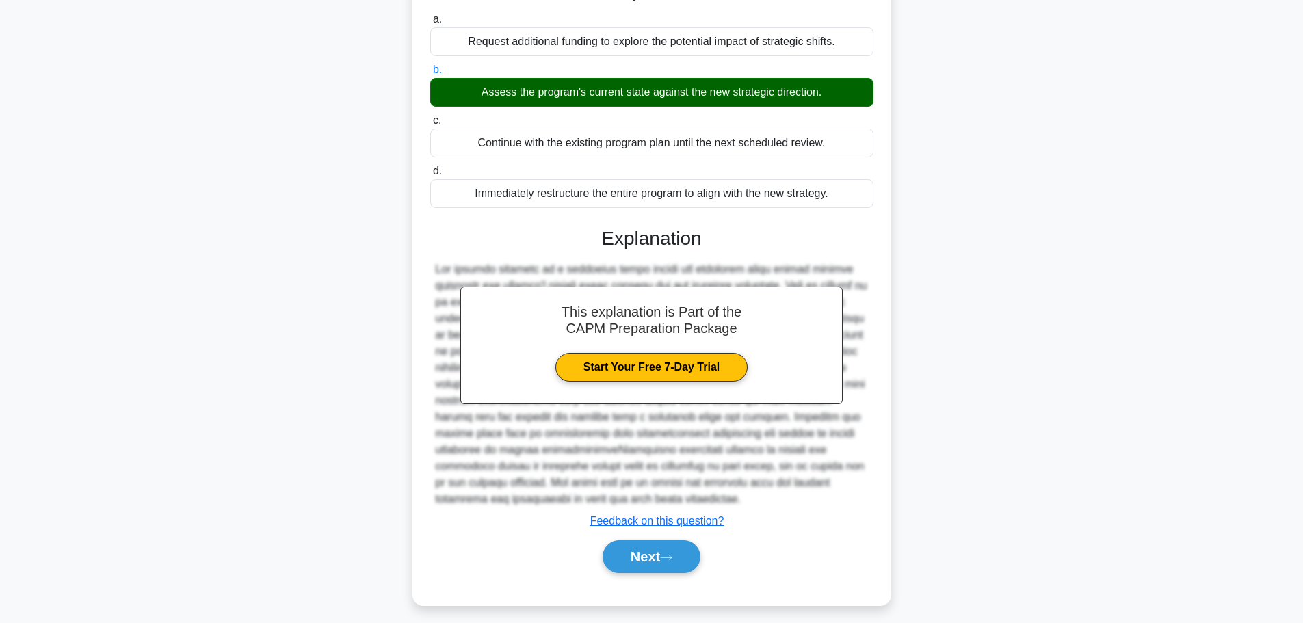
scroll to position [172, 0]
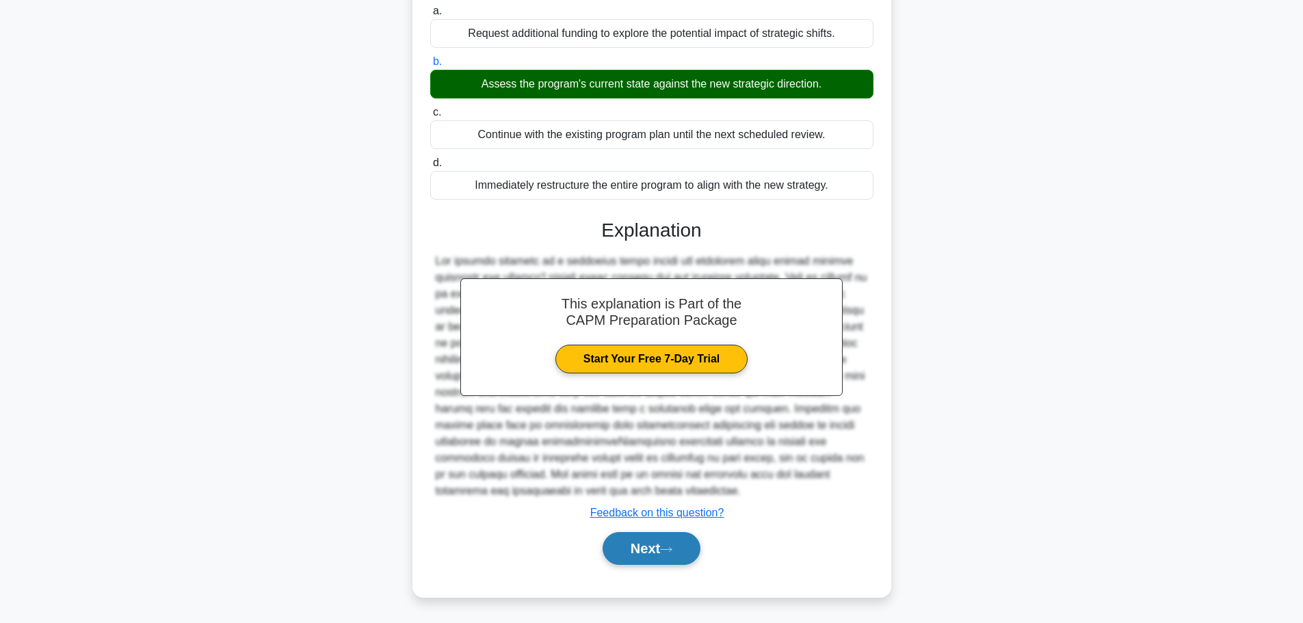
click at [657, 556] on button "Next" at bounding box center [651, 548] width 98 height 33
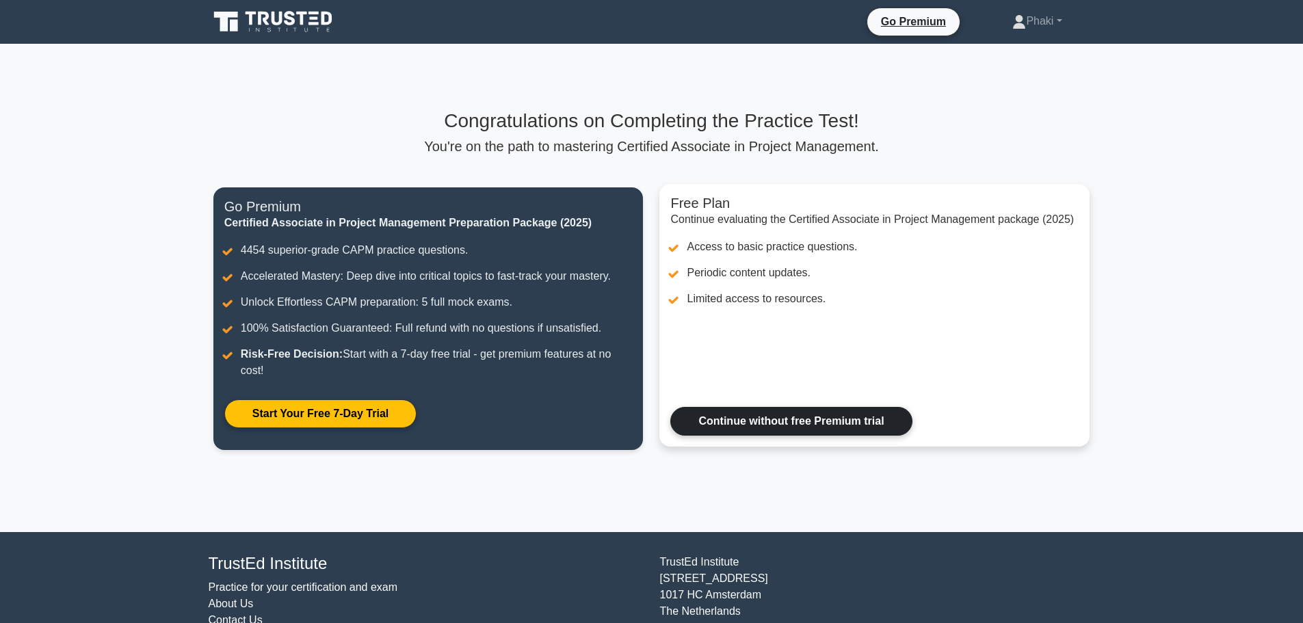
click at [875, 423] on link "Continue without free Premium trial" at bounding box center [790, 421] width 241 height 29
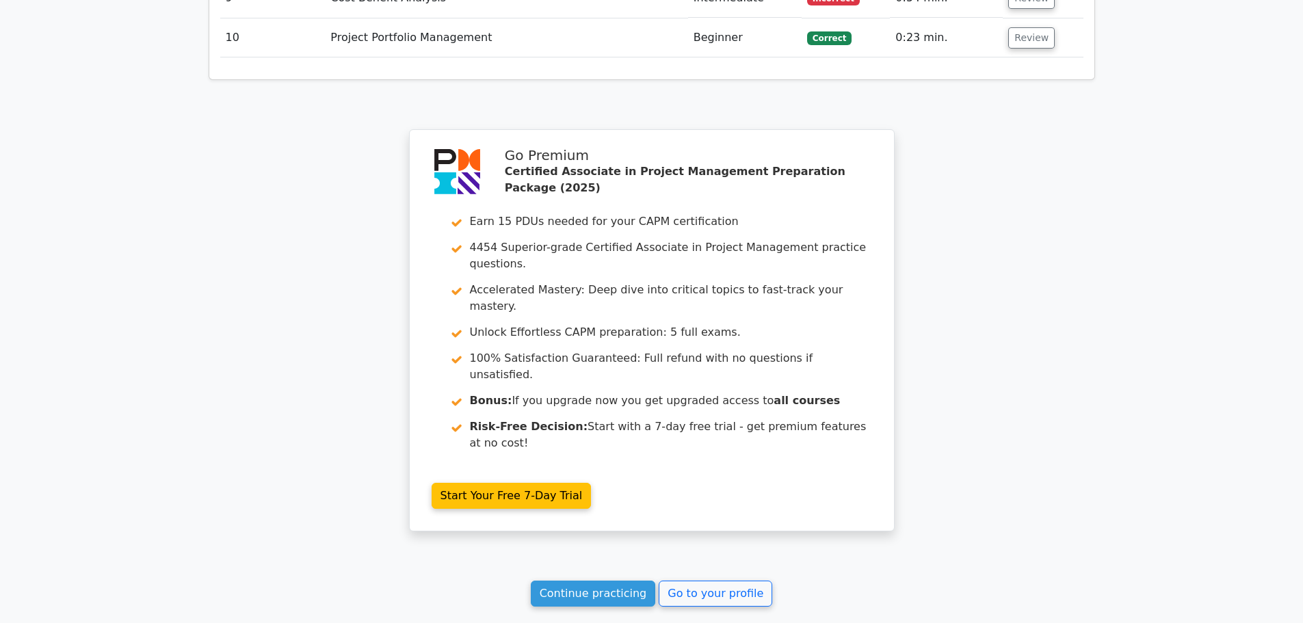
scroll to position [2278, 0]
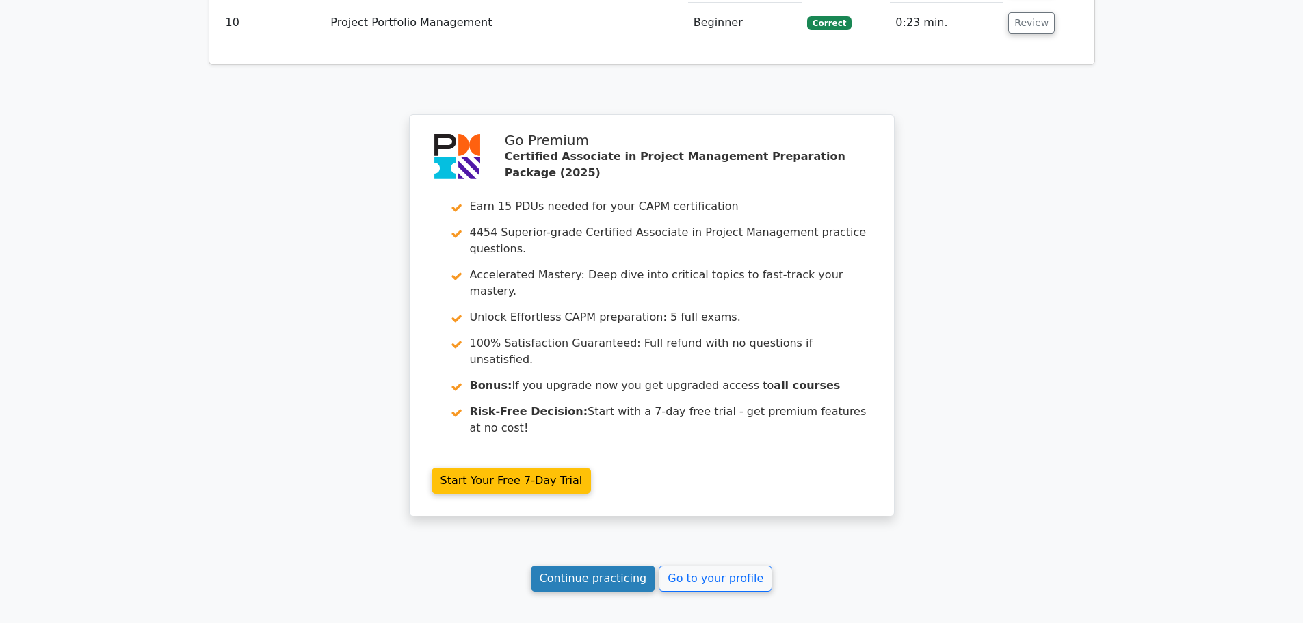
click at [610, 566] on link "Continue practicing" at bounding box center [593, 579] width 125 height 26
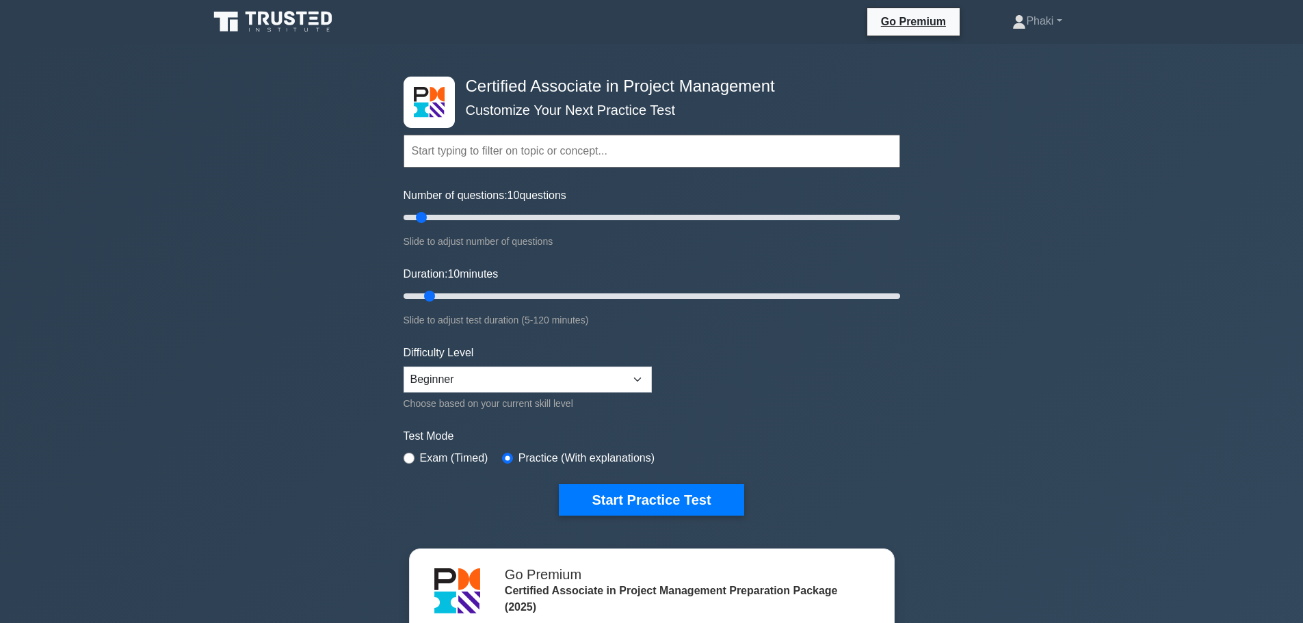
click at [598, 393] on div "Difficulty Level Beginner Intermediate Expert Choose based on your current skil…" at bounding box center [527, 378] width 248 height 67
click at [592, 382] on select "Beginner Intermediate Expert" at bounding box center [527, 380] width 248 height 26
select select "expert"
click at [403, 367] on select "Beginner Intermediate Expert" at bounding box center [527, 380] width 248 height 26
click at [636, 490] on button "Start Practice Test" at bounding box center [651, 499] width 185 height 31
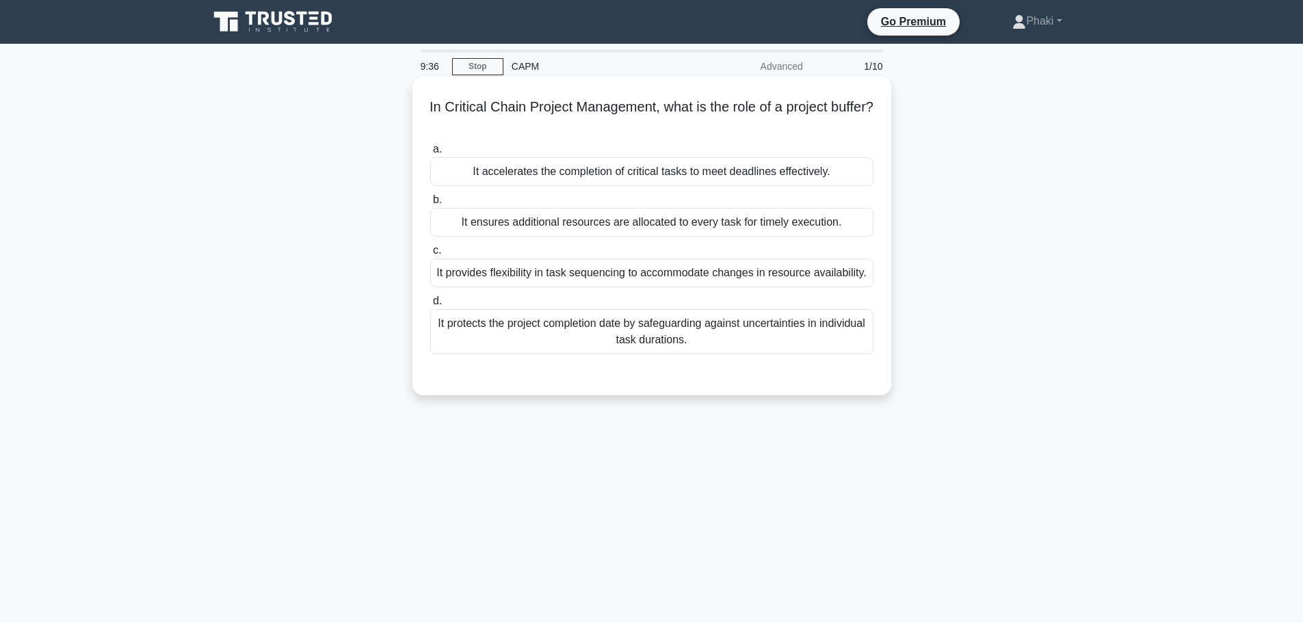
click at [666, 345] on div "It protects the project completion date by safeguarding against uncertainties i…" at bounding box center [651, 331] width 443 height 45
click at [430, 306] on input "d. It protects the project completion date by safeguarding against uncertaintie…" at bounding box center [430, 301] width 0 height 9
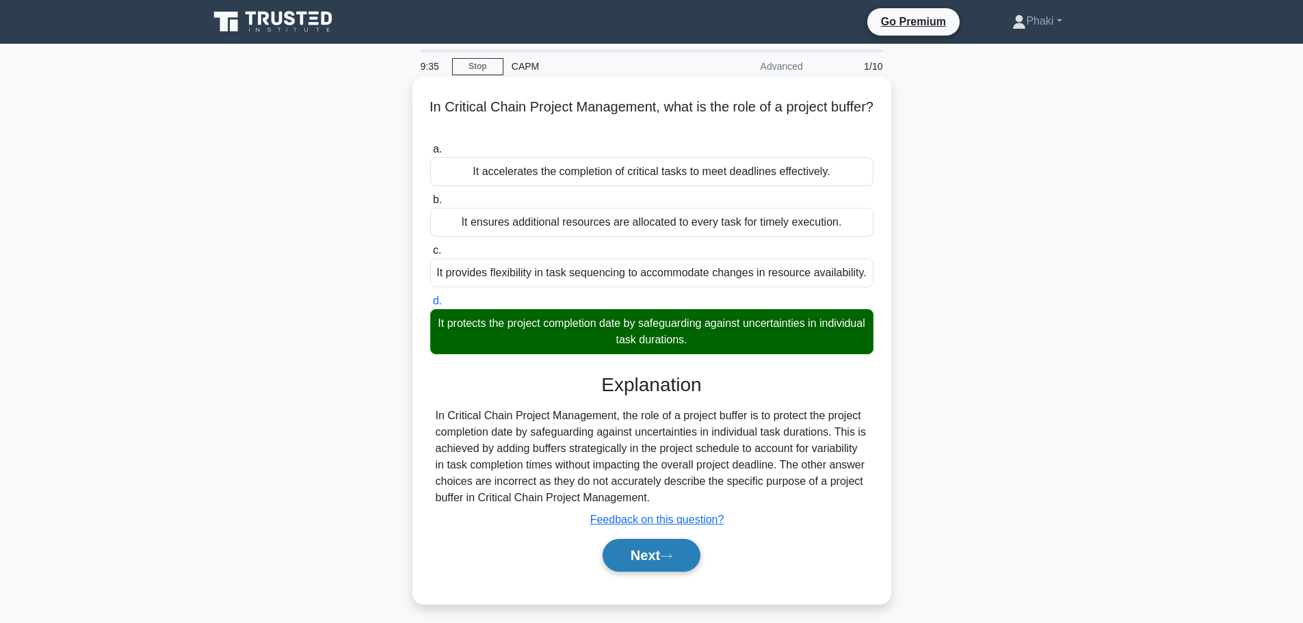
click at [695, 553] on button "Next" at bounding box center [651, 555] width 98 height 33
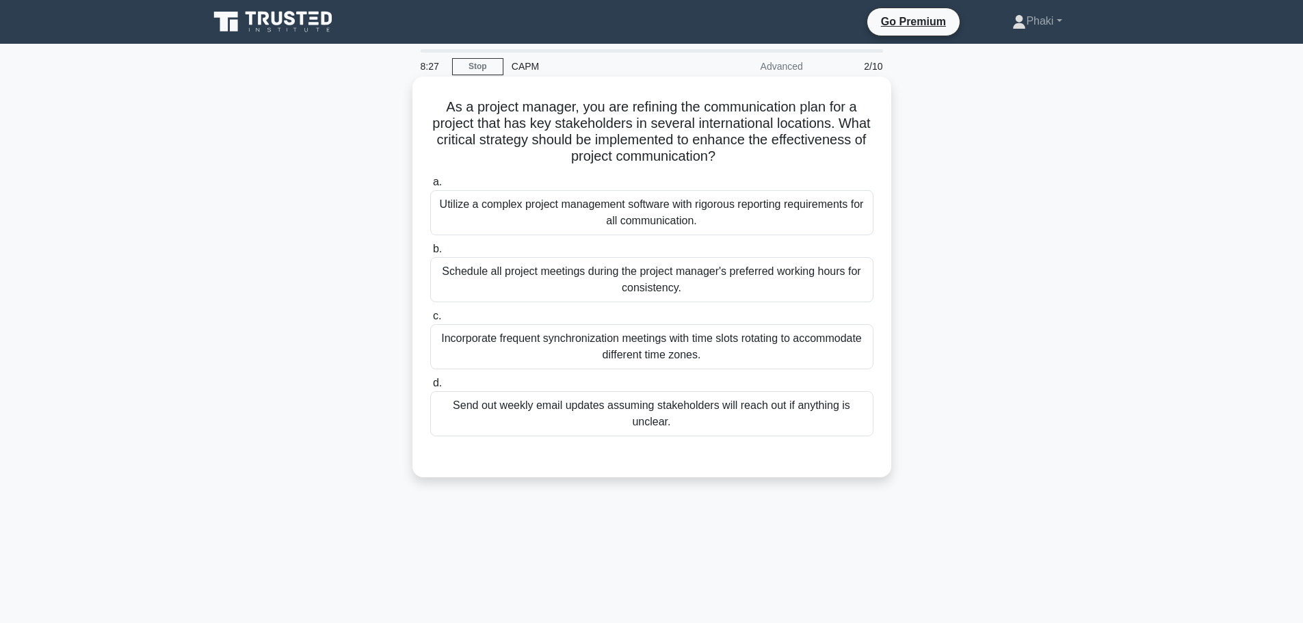
click at [731, 208] on div "Utilize a complex project management software with rigorous reporting requireme…" at bounding box center [651, 212] width 443 height 45
click at [430, 187] on input "a. Utilize a complex project management software with rigorous reporting requir…" at bounding box center [430, 182] width 0 height 9
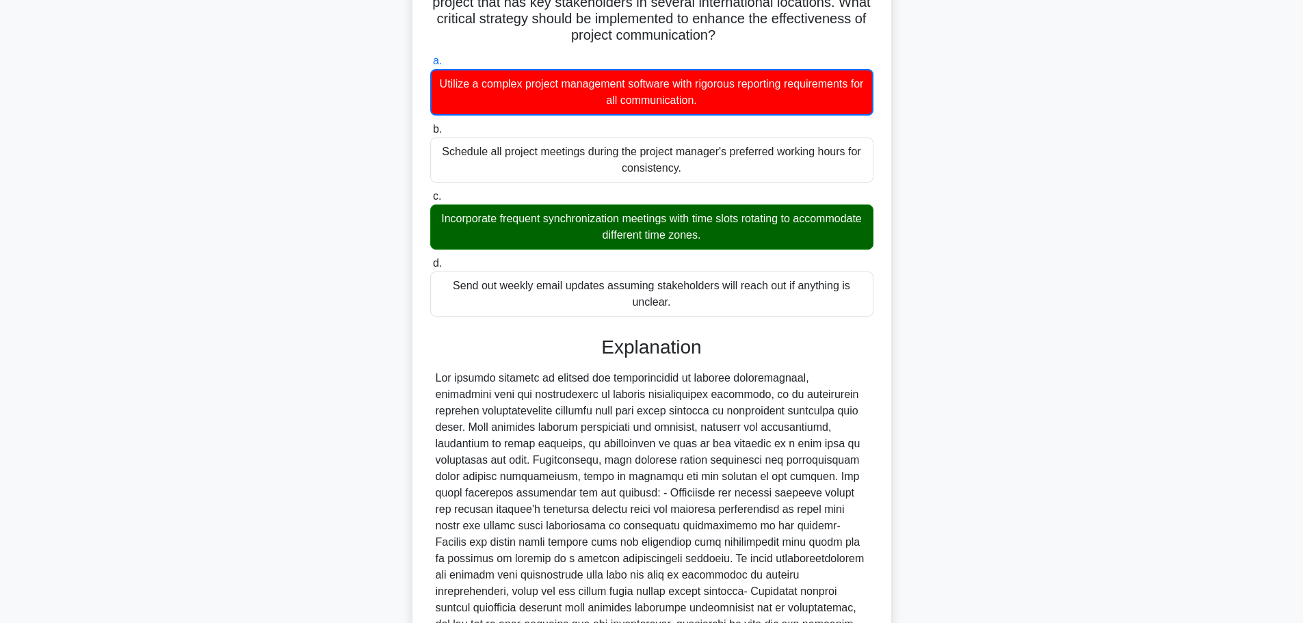
scroll to position [271, 0]
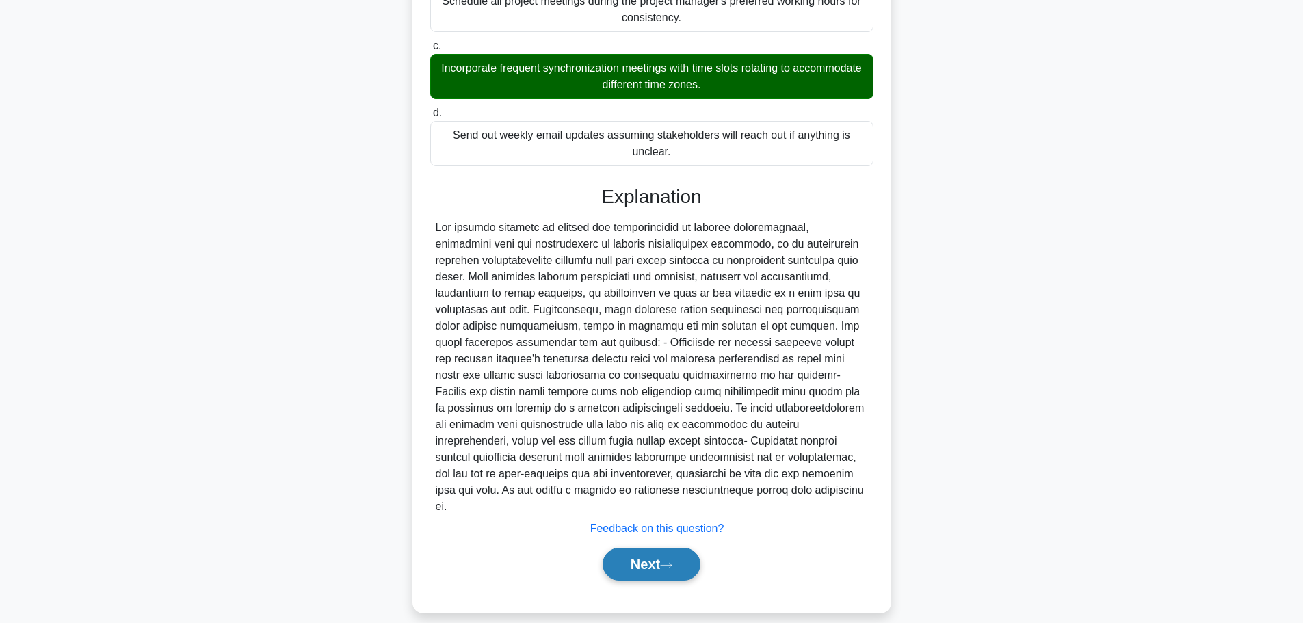
click at [650, 548] on button "Next" at bounding box center [651, 564] width 98 height 33
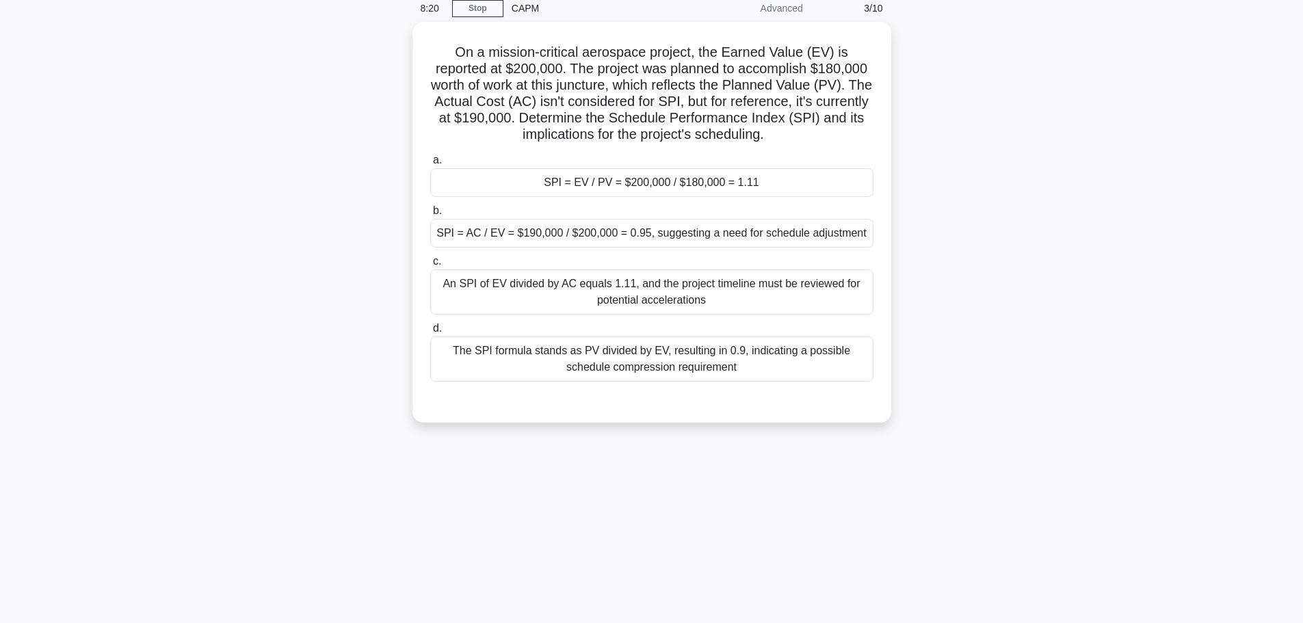
scroll to position [0, 0]
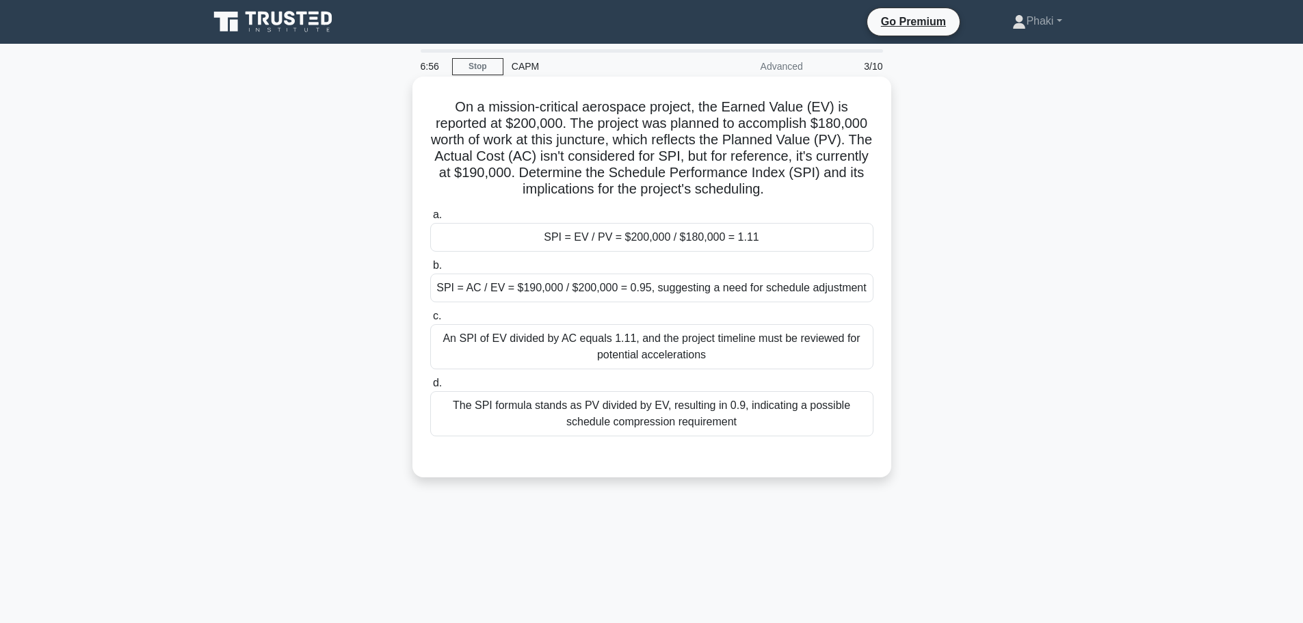
click at [633, 235] on div "SPI = EV / PV = $200,000 / $180,000 = 1.11" at bounding box center [651, 237] width 443 height 29
click at [430, 220] on input "a. SPI = EV / PV = $200,000 / $180,000 = 1.11" at bounding box center [430, 215] width 0 height 9
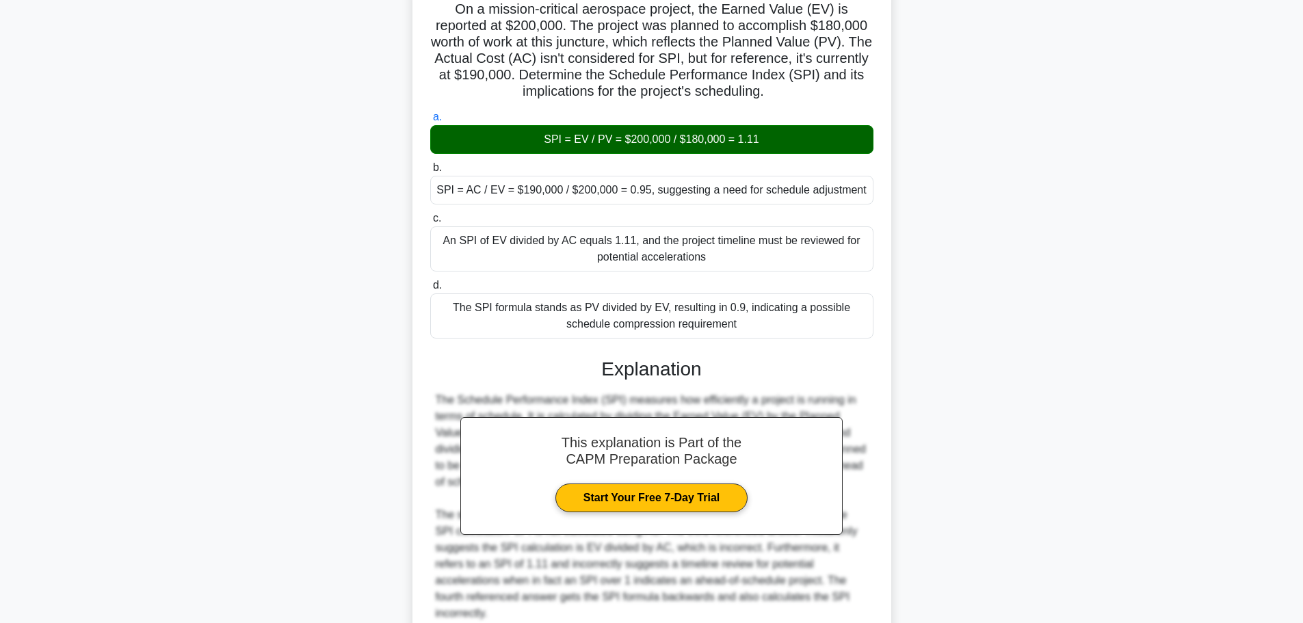
scroll to position [204, 0]
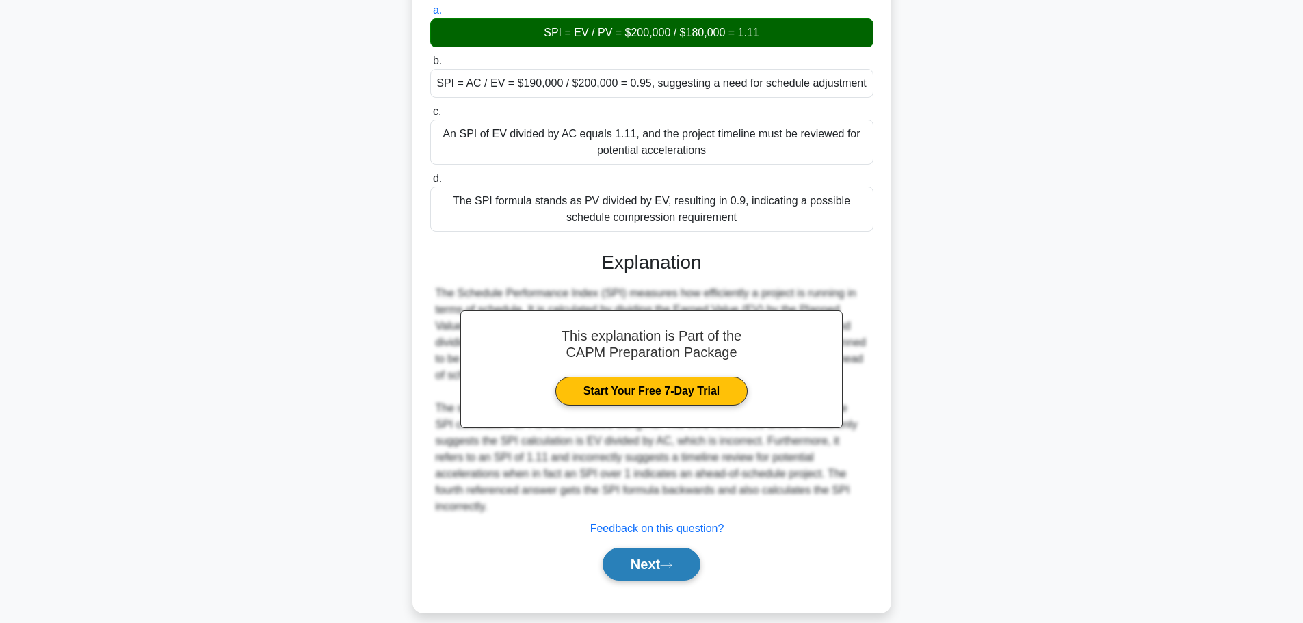
click at [662, 553] on button "Next" at bounding box center [651, 564] width 98 height 33
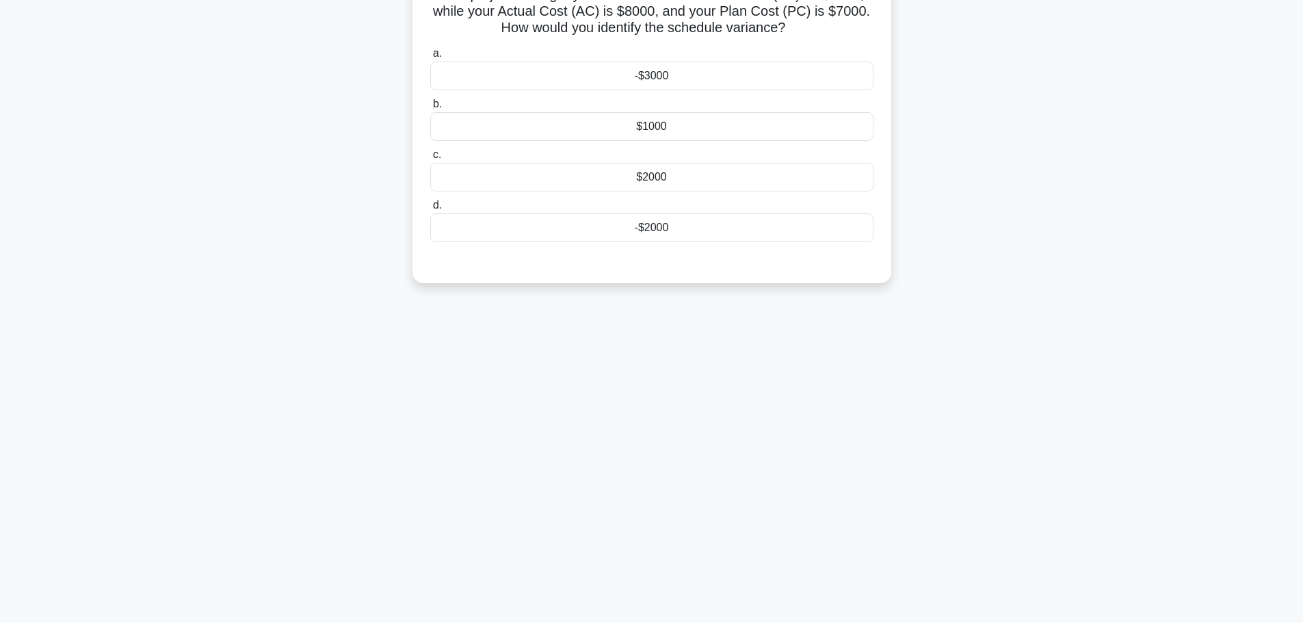
scroll to position [0, 0]
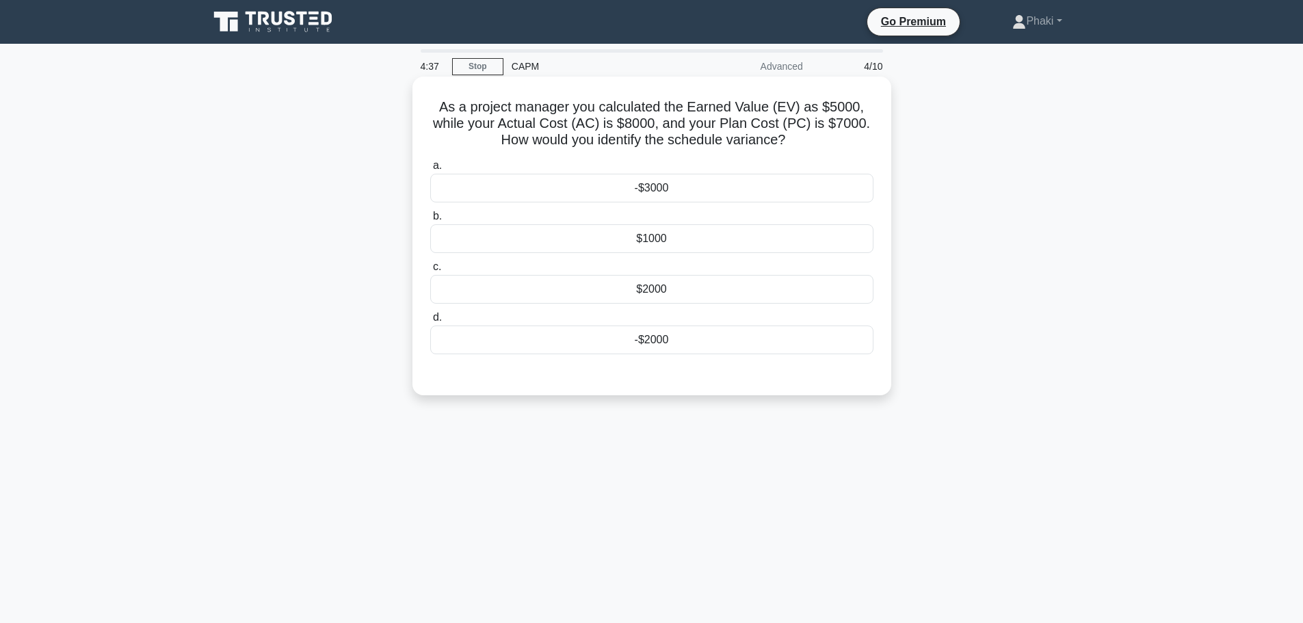
click at [687, 237] on div "$1000" at bounding box center [651, 238] width 443 height 29
click at [430, 221] on input "b. $1000" at bounding box center [430, 216] width 0 height 9
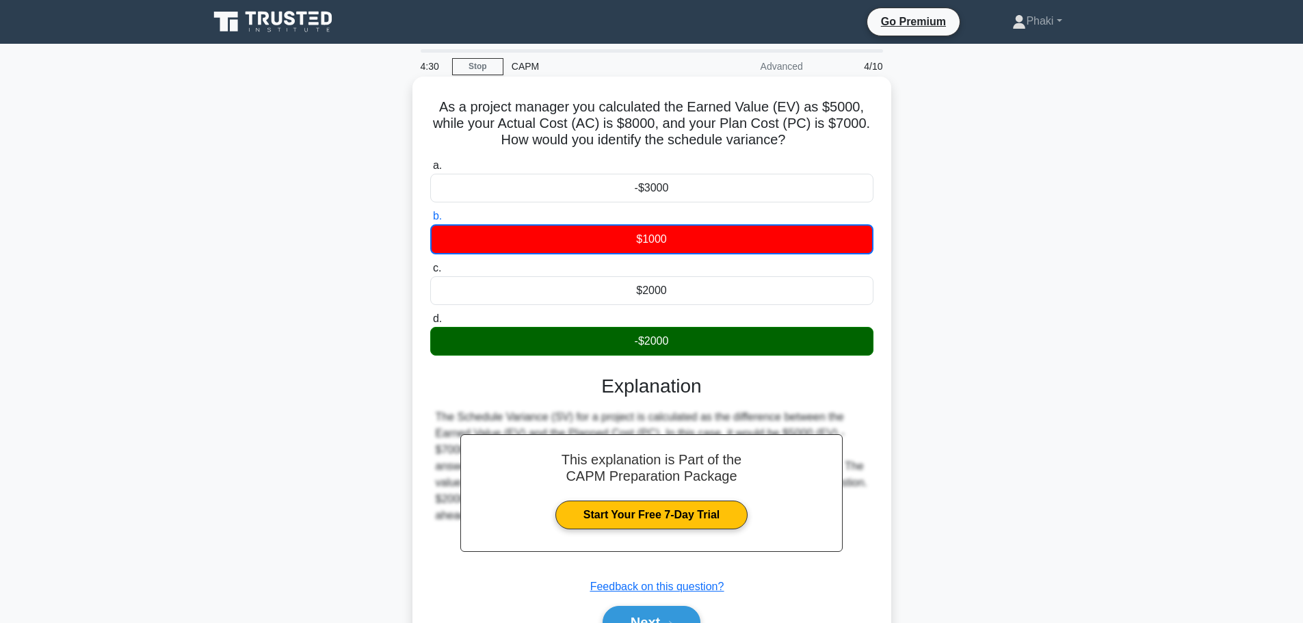
scroll to position [116, 0]
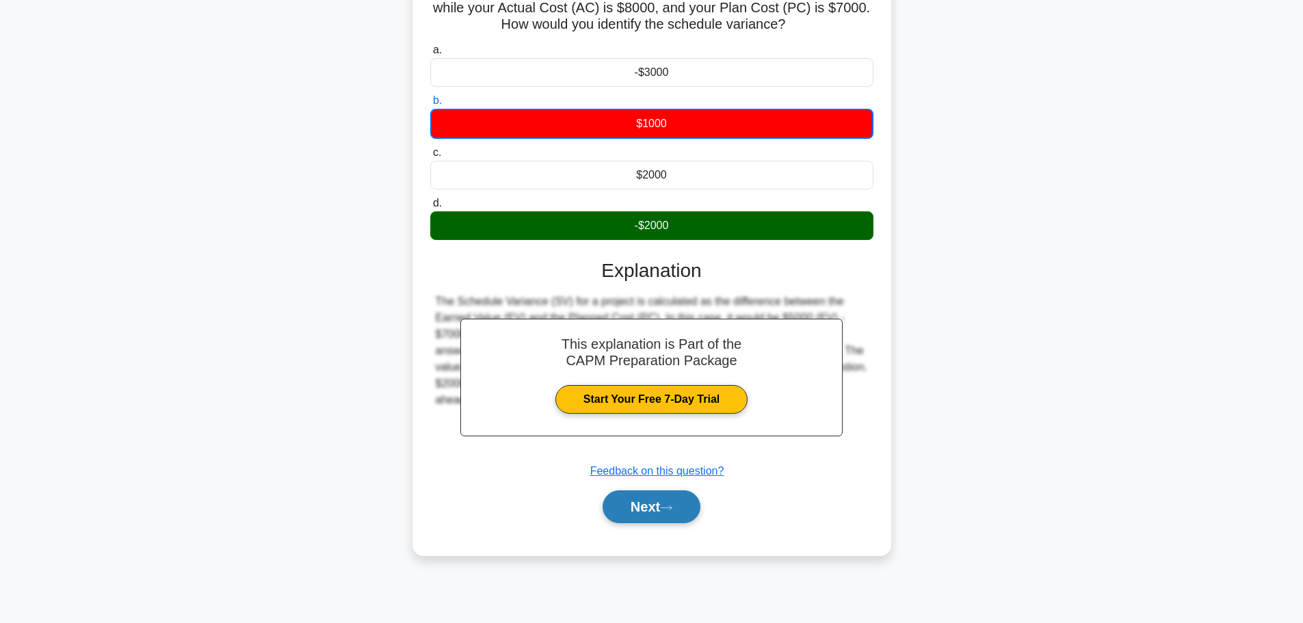
click at [639, 517] on button "Next" at bounding box center [651, 506] width 98 height 33
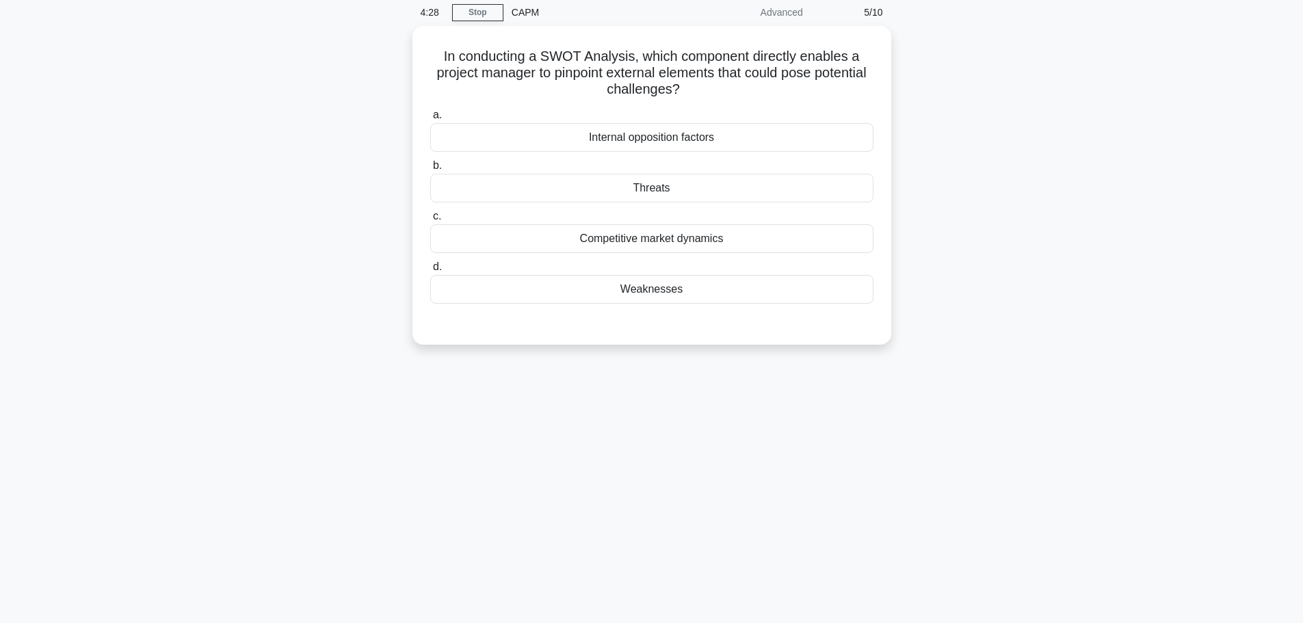
scroll to position [0, 0]
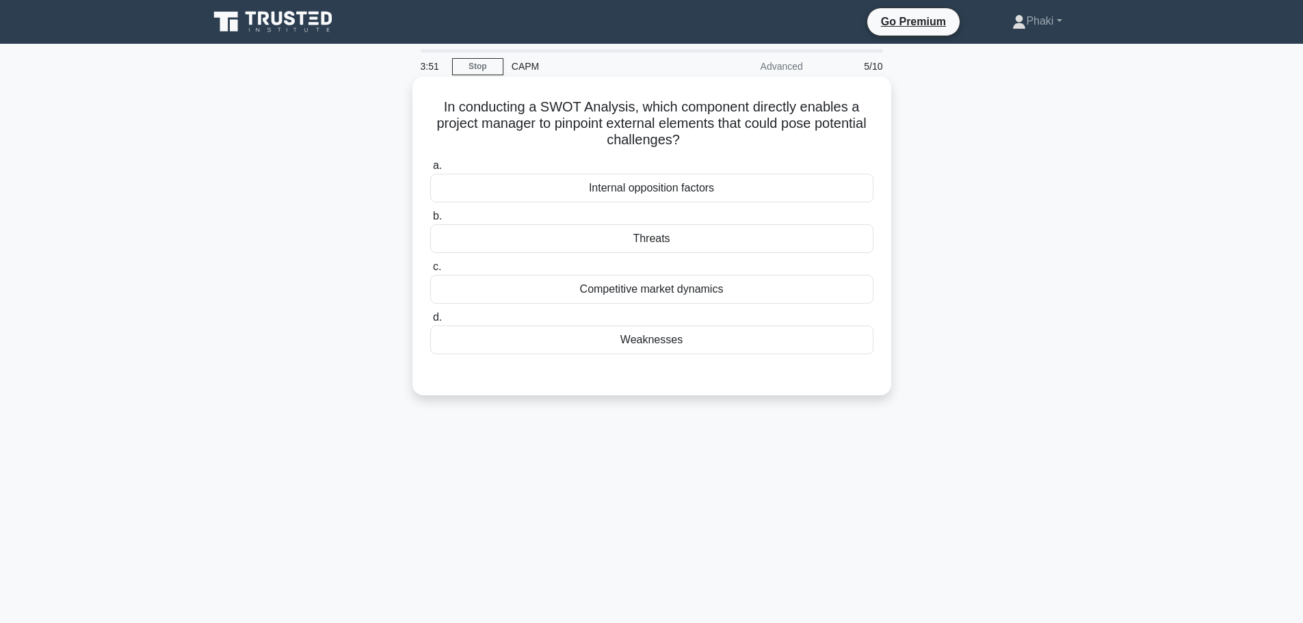
click at [631, 235] on div "Threats" at bounding box center [651, 238] width 443 height 29
click at [430, 221] on input "b. Threats" at bounding box center [430, 216] width 0 height 9
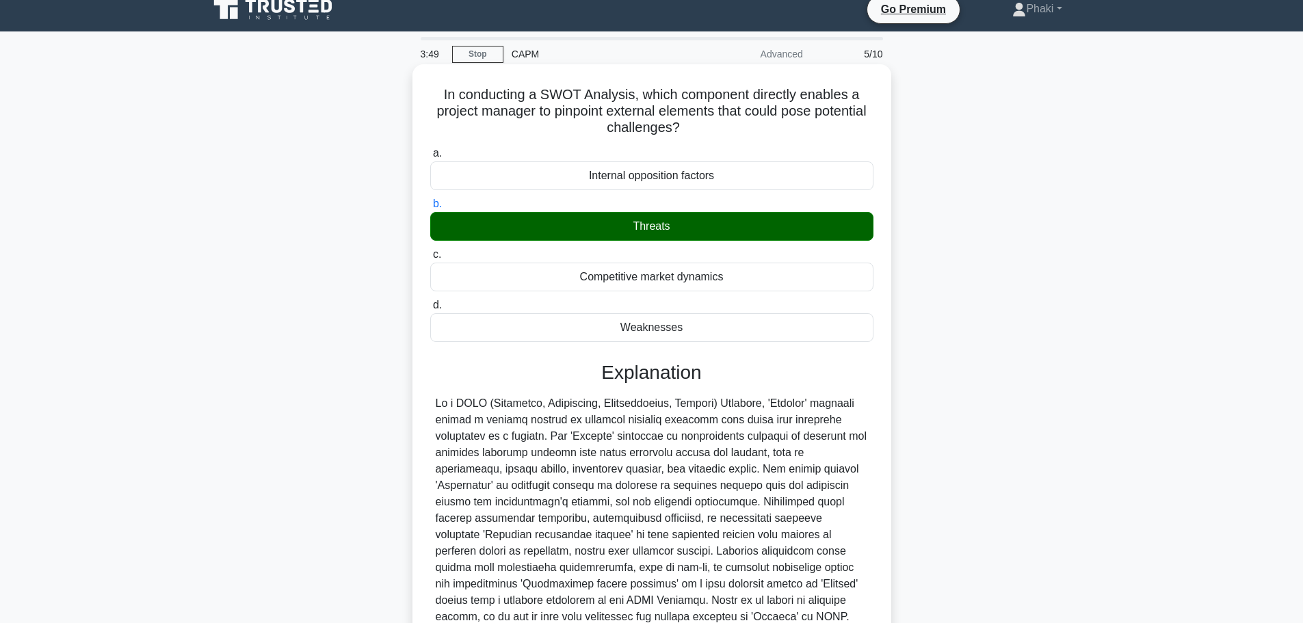
scroll to position [139, 0]
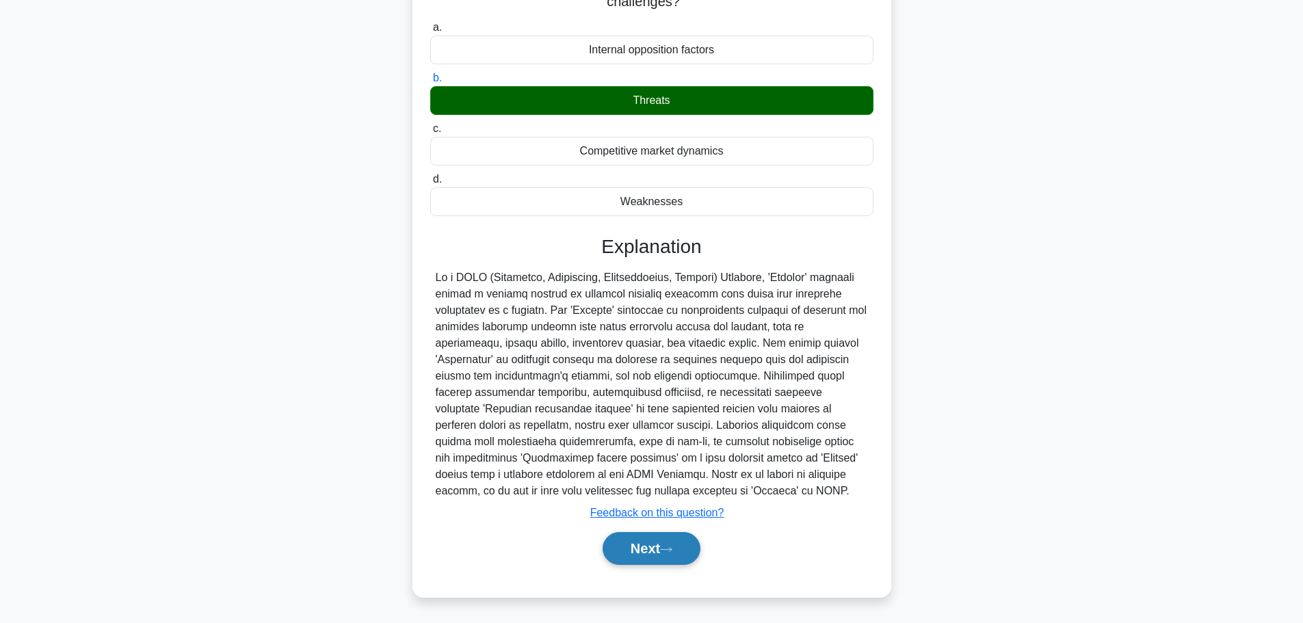
click at [622, 552] on button "Next" at bounding box center [651, 548] width 98 height 33
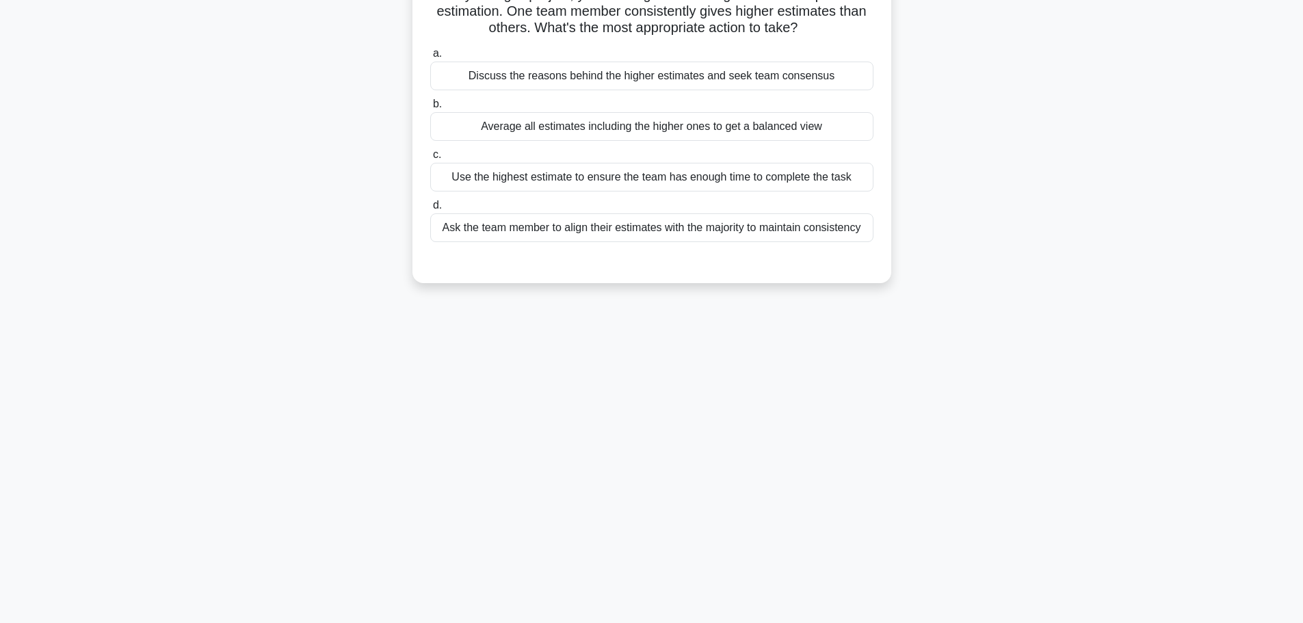
scroll to position [0, 0]
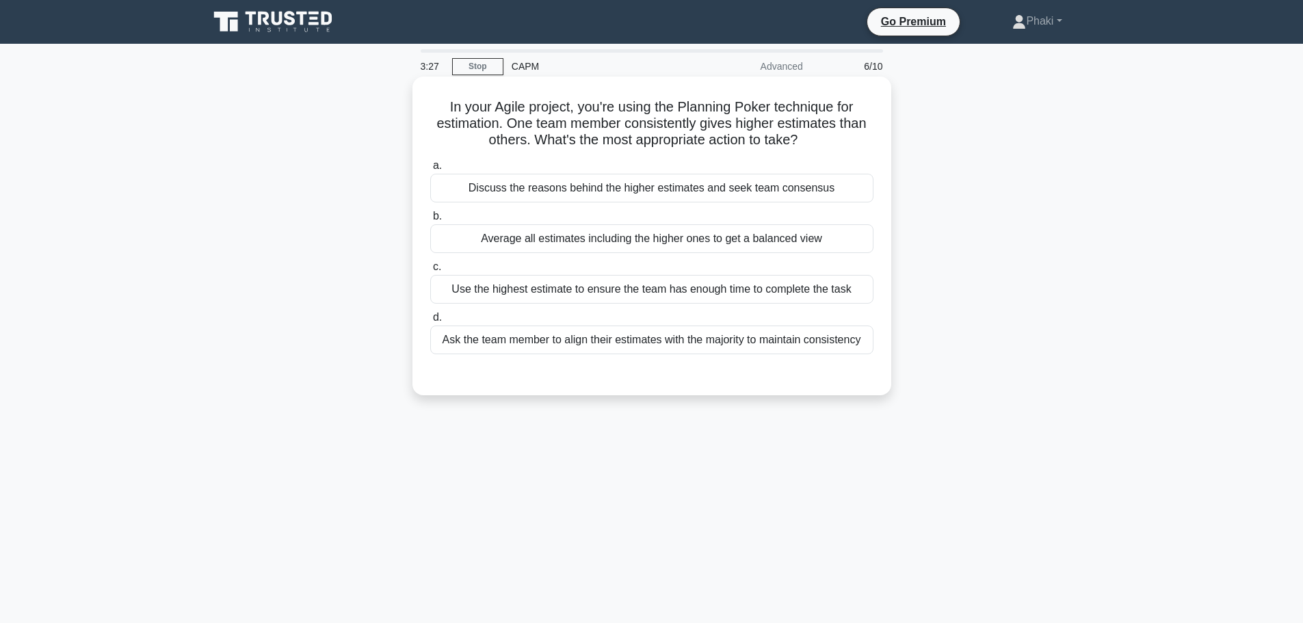
click at [659, 194] on div "Discuss the reasons behind the higher estimates and seek team consensus" at bounding box center [651, 188] width 443 height 29
click at [430, 170] on input "a. Discuss the reasons behind the higher estimates and seek team consensus" at bounding box center [430, 165] width 0 height 9
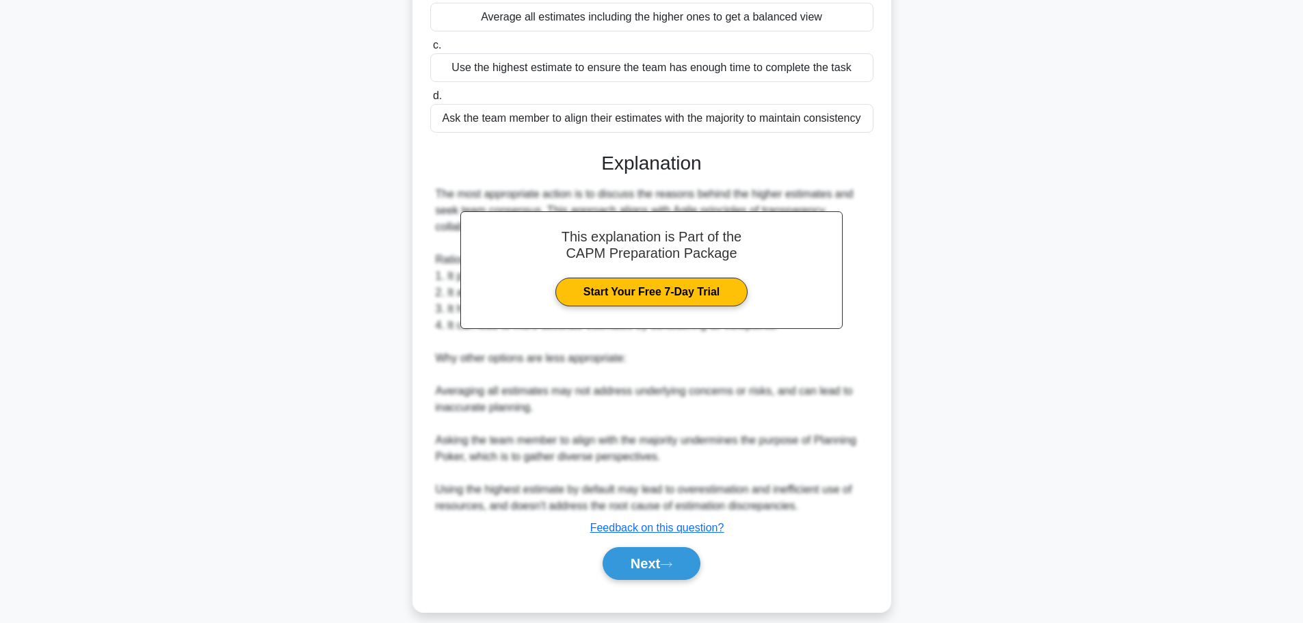
scroll to position [237, 0]
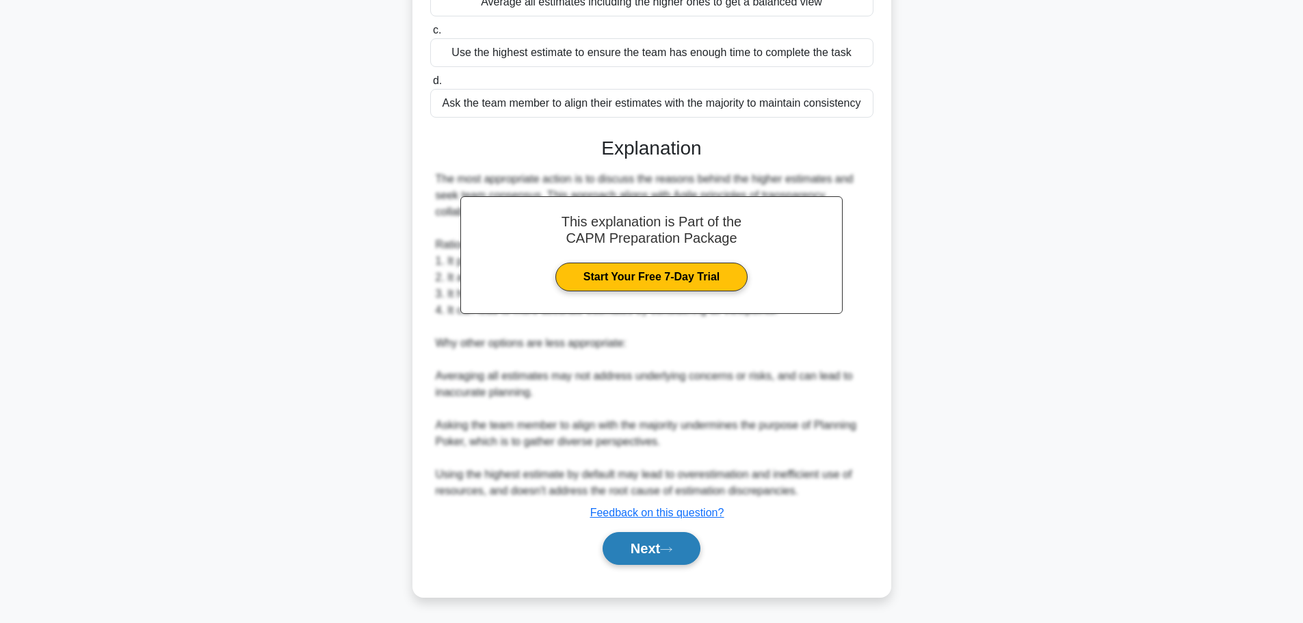
click at [646, 546] on button "Next" at bounding box center [651, 548] width 98 height 33
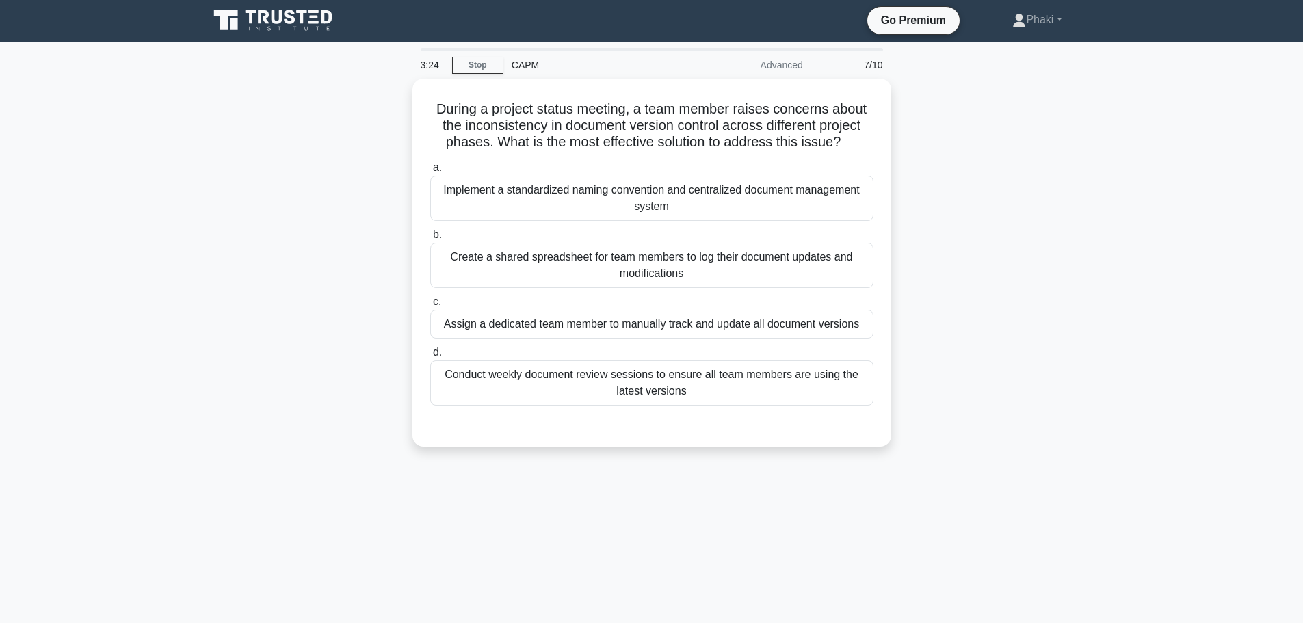
scroll to position [0, 0]
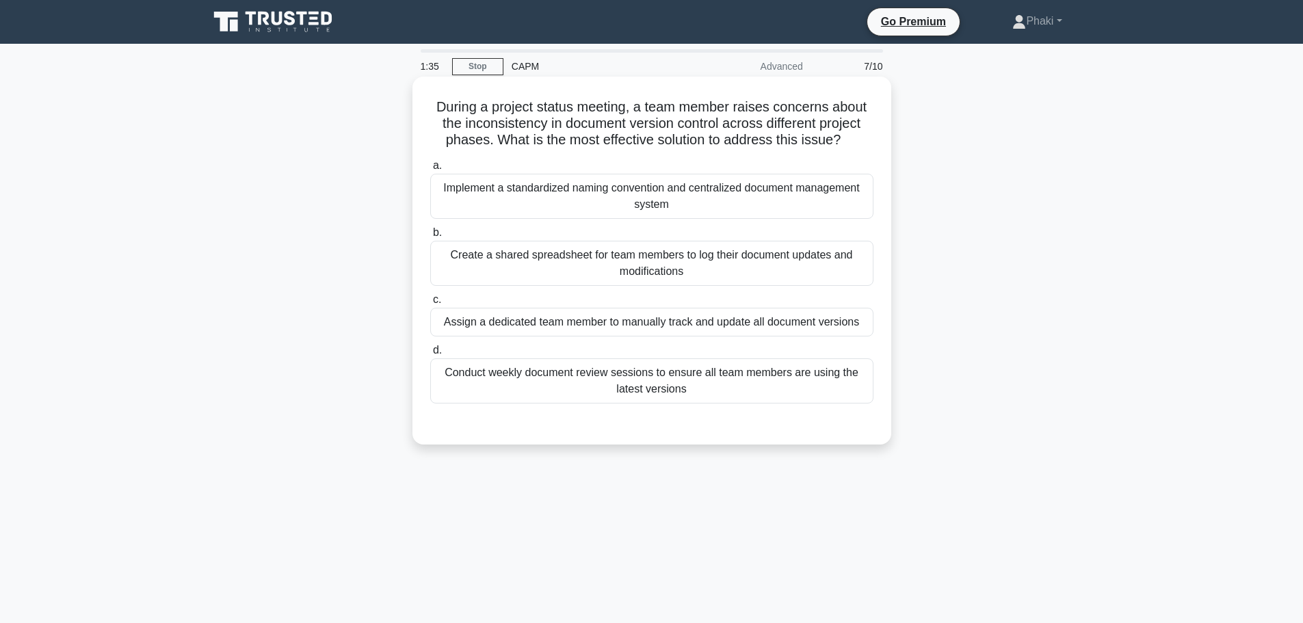
click at [609, 196] on div "Implement a standardized naming convention and centralized document management …" at bounding box center [651, 196] width 443 height 45
click at [430, 170] on input "a. Implement a standardized naming convention and centralized document manageme…" at bounding box center [430, 165] width 0 height 9
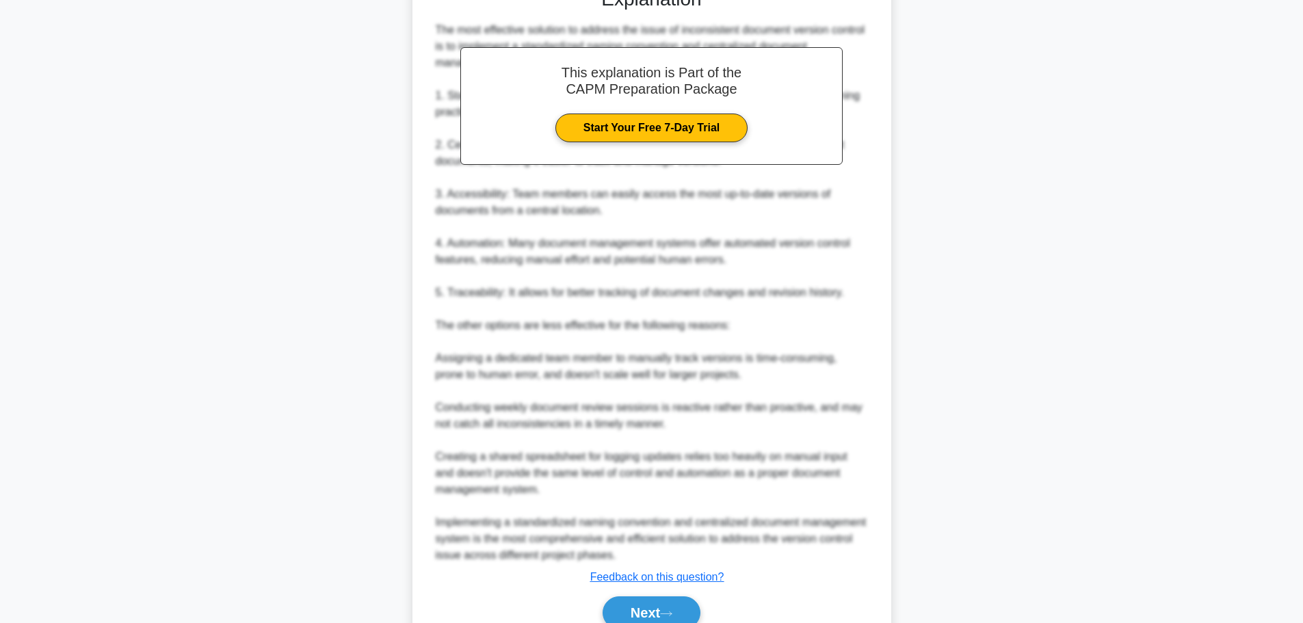
scroll to position [500, 0]
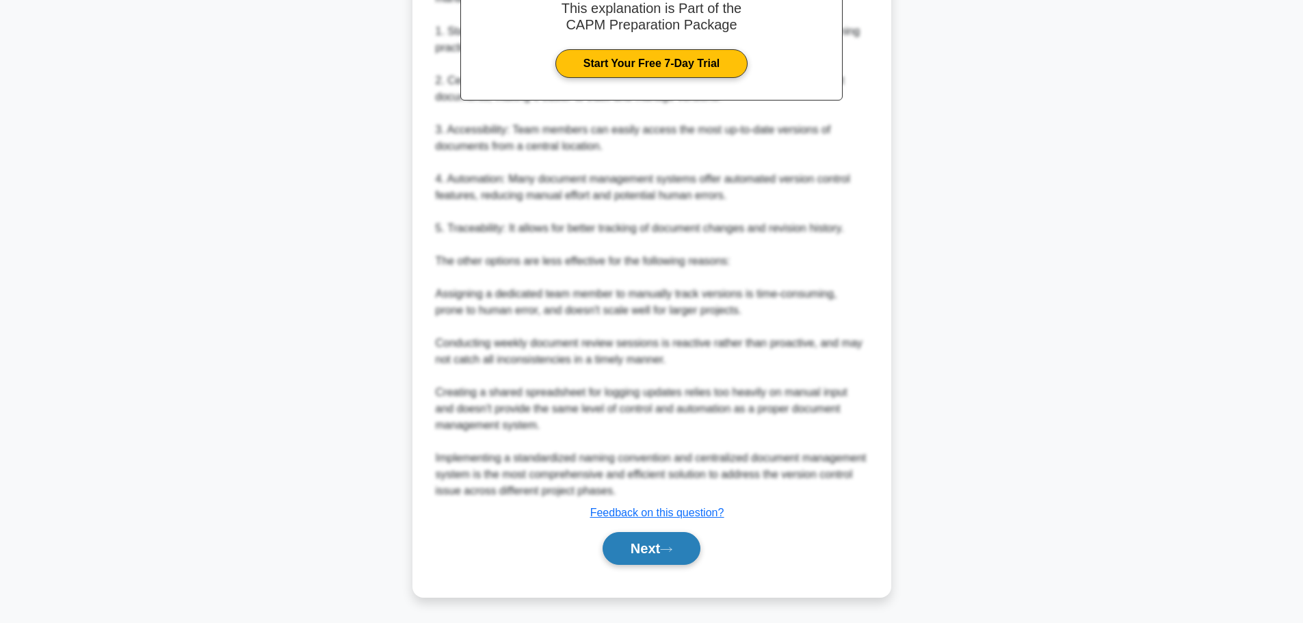
click at [657, 555] on button "Next" at bounding box center [651, 548] width 98 height 33
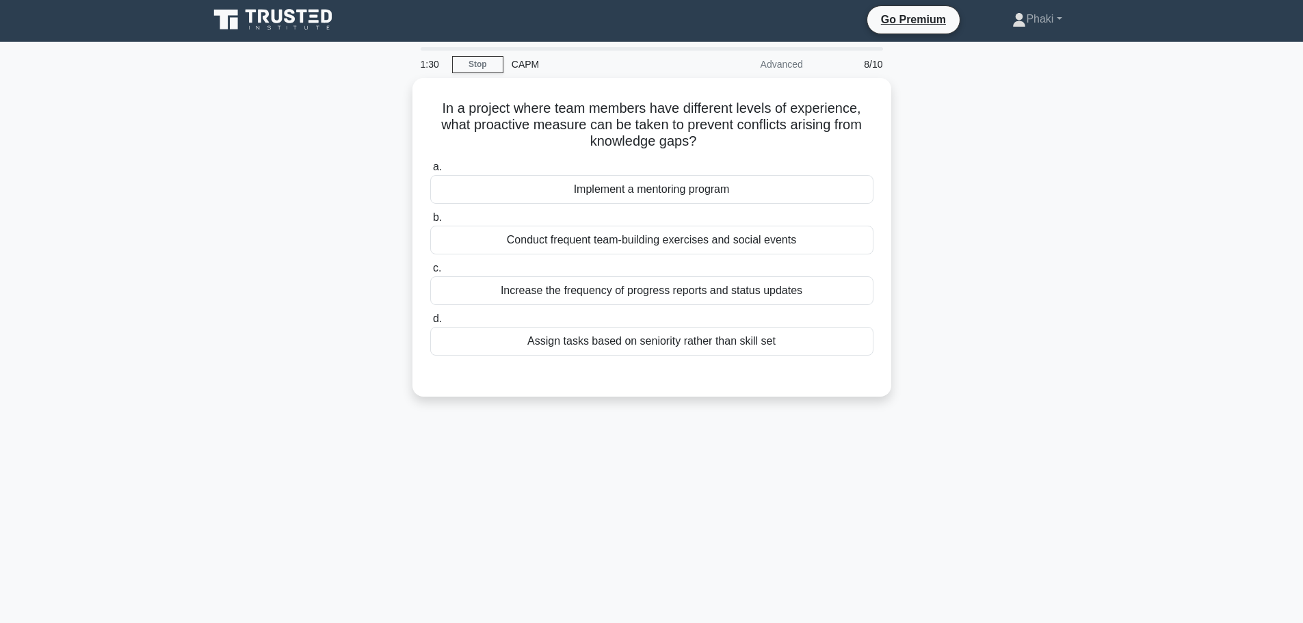
scroll to position [0, 0]
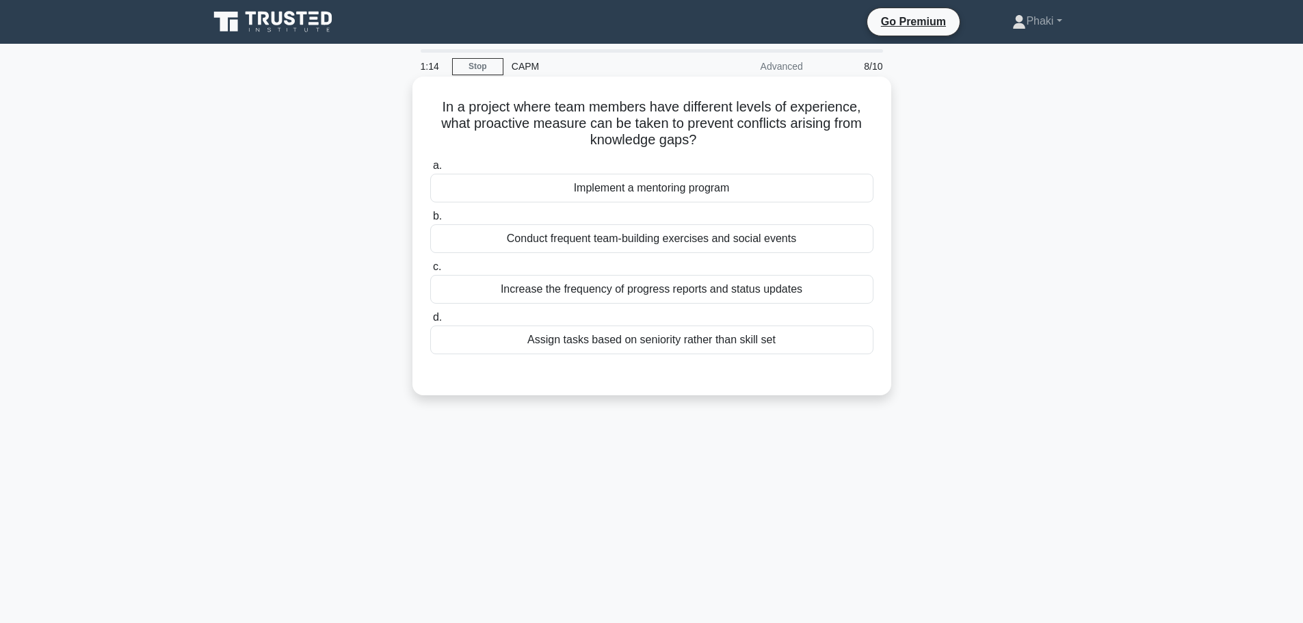
click at [651, 186] on div "Implement a mentoring program" at bounding box center [651, 188] width 443 height 29
click at [430, 170] on input "a. Implement a mentoring program" at bounding box center [430, 165] width 0 height 9
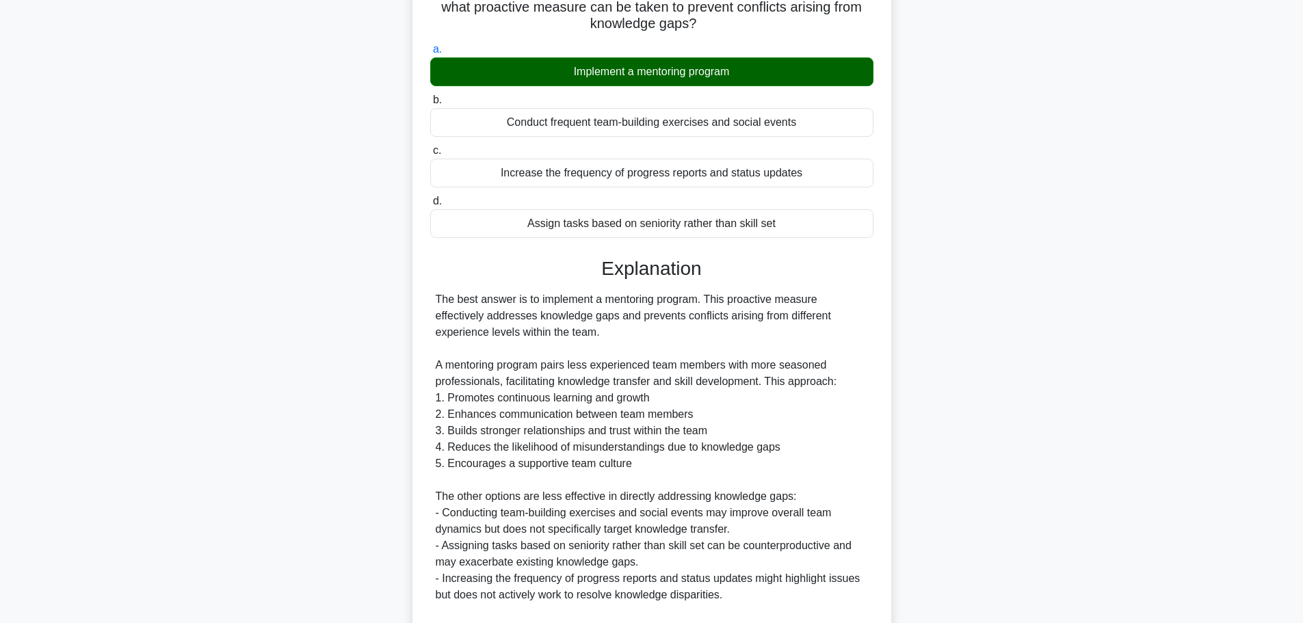
scroll to position [287, 0]
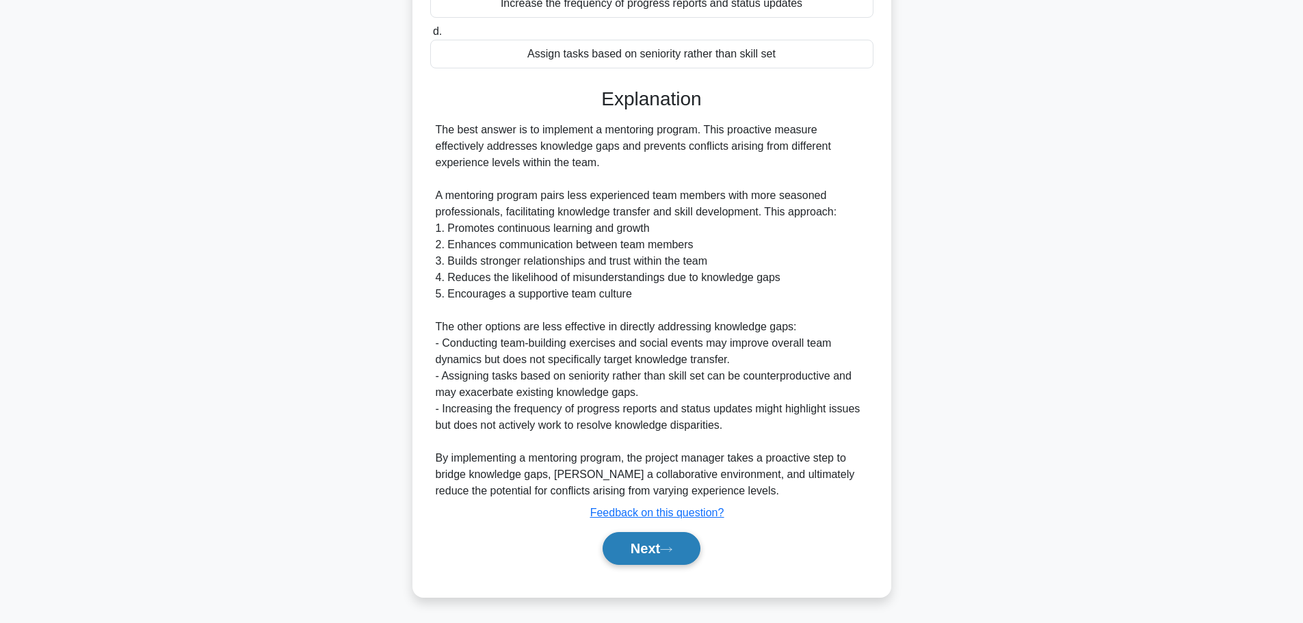
click at [668, 553] on icon at bounding box center [666, 550] width 12 height 8
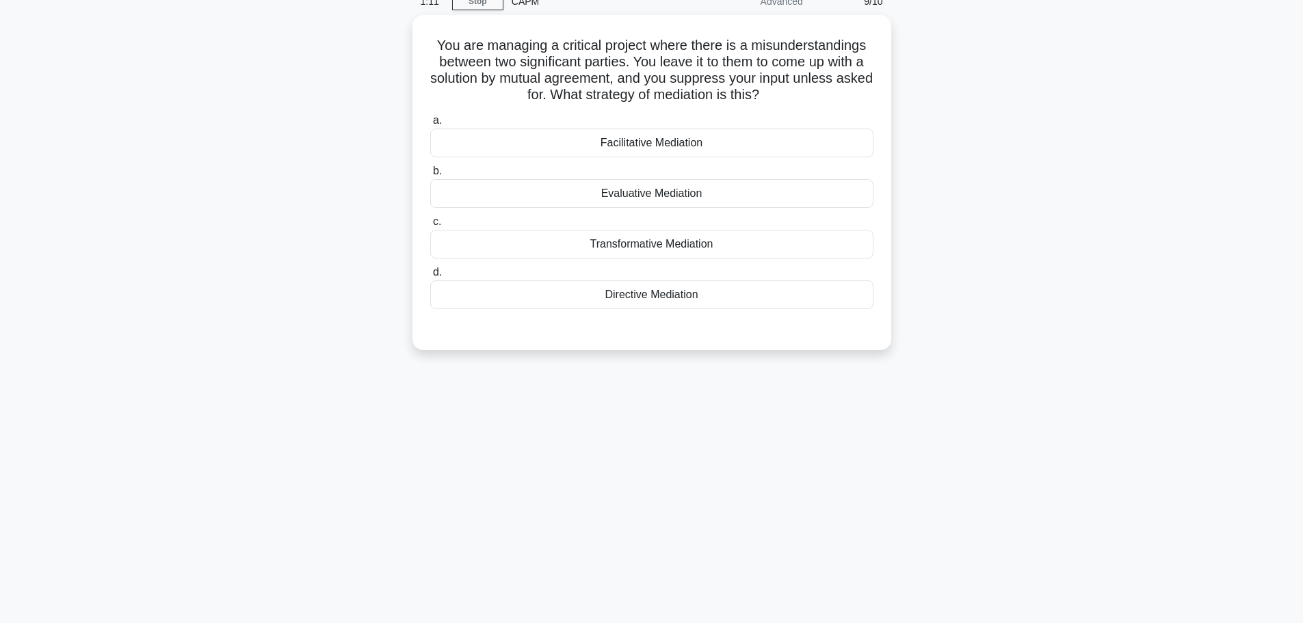
scroll to position [0, 0]
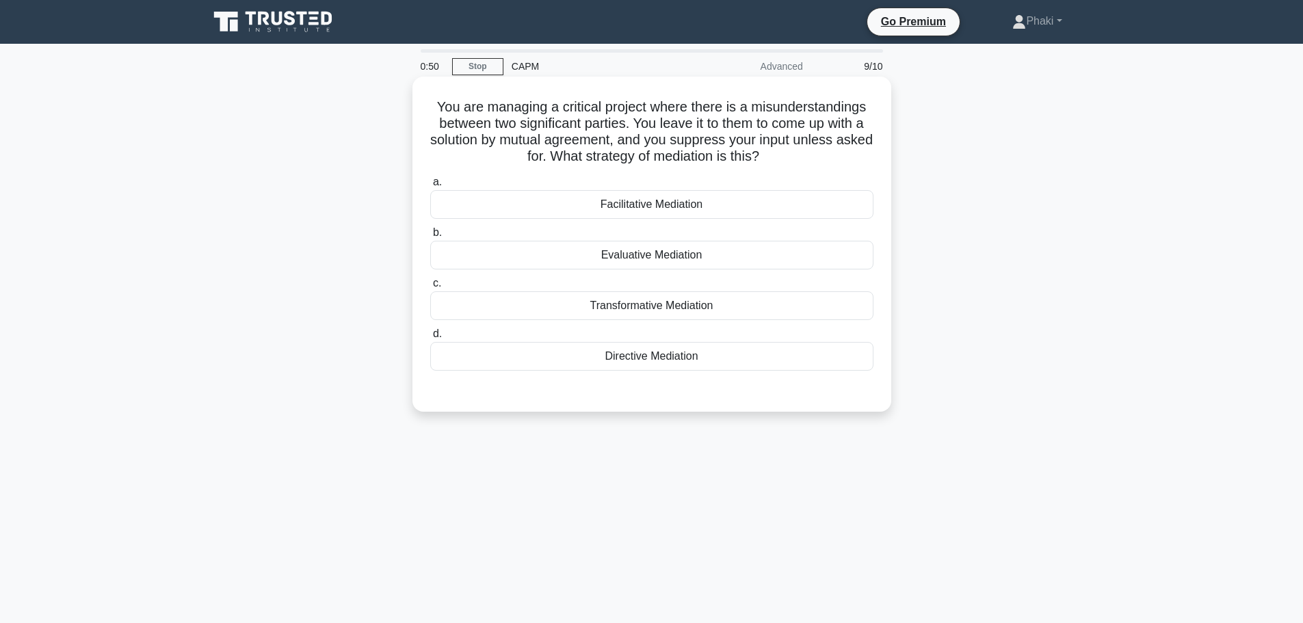
click at [620, 208] on div "Facilitative Mediation" at bounding box center [651, 204] width 443 height 29
click at [430, 187] on input "a. Facilitative Mediation" at bounding box center [430, 182] width 0 height 9
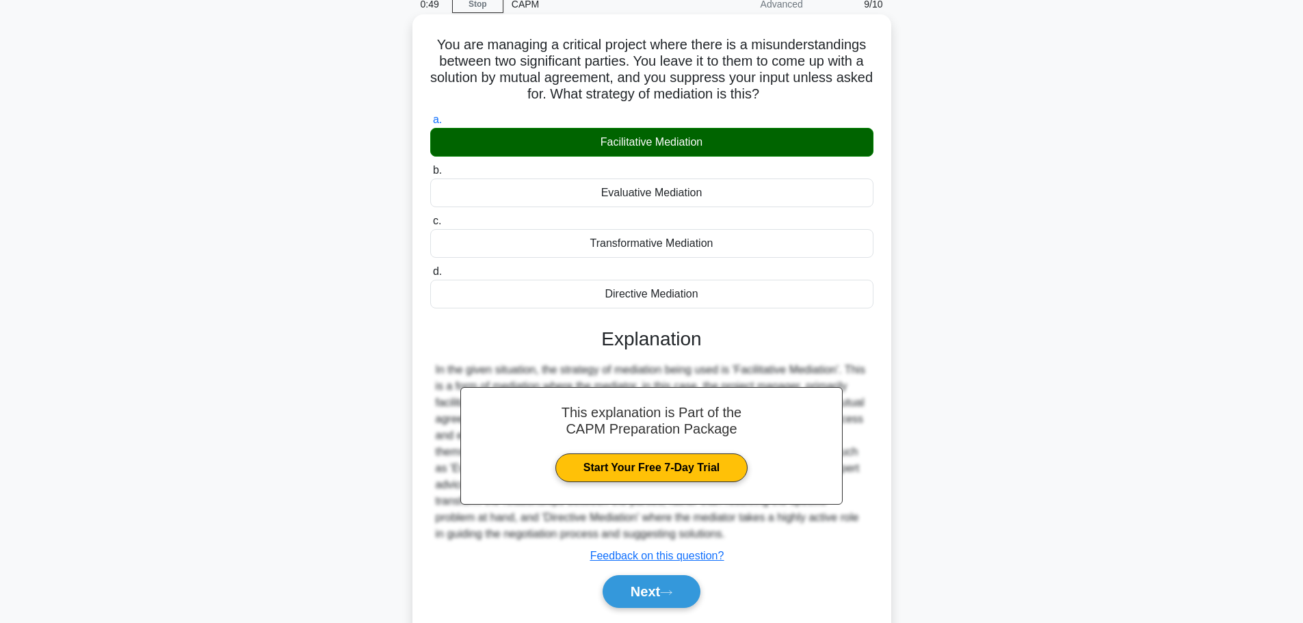
scroll to position [116, 0]
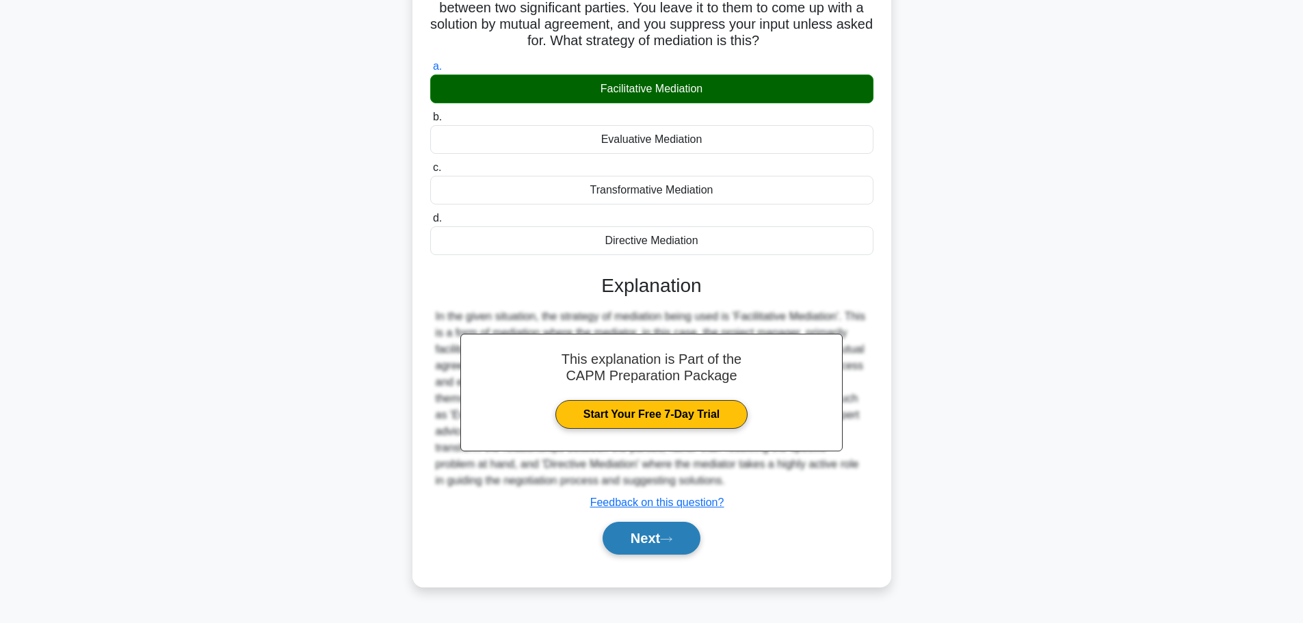
click at [678, 544] on button "Next" at bounding box center [651, 538] width 98 height 33
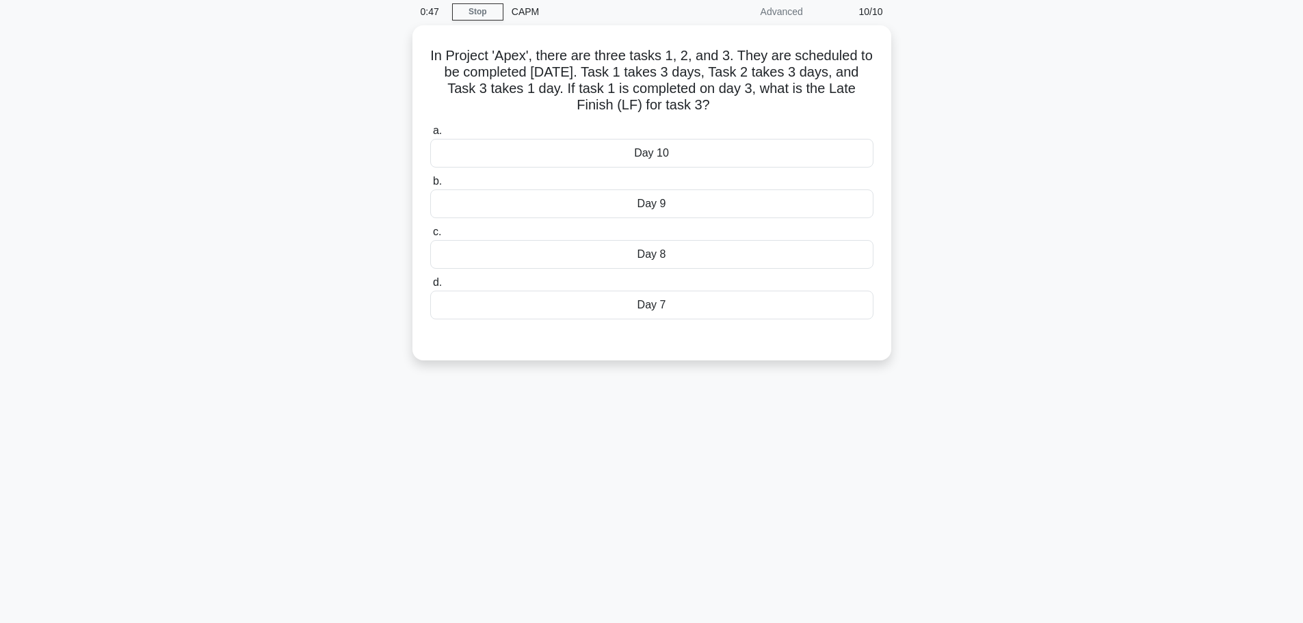
scroll to position [0, 0]
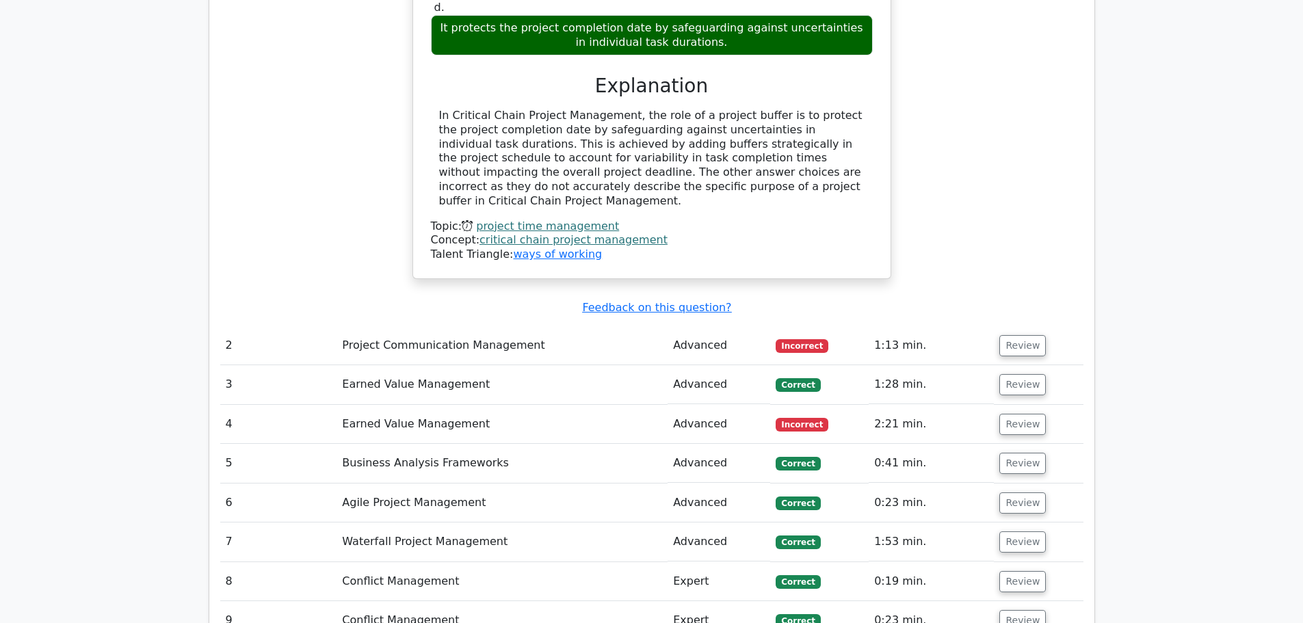
scroll to position [1504, 0]
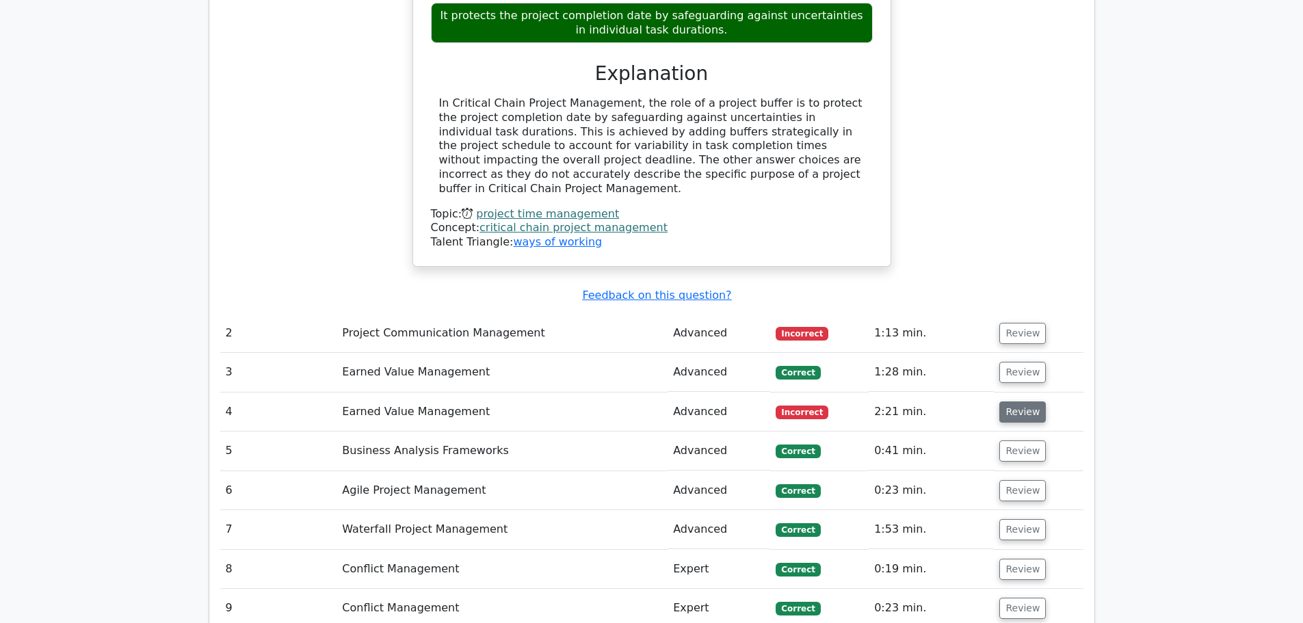
click at [1010, 401] on button "Review" at bounding box center [1022, 411] width 47 height 21
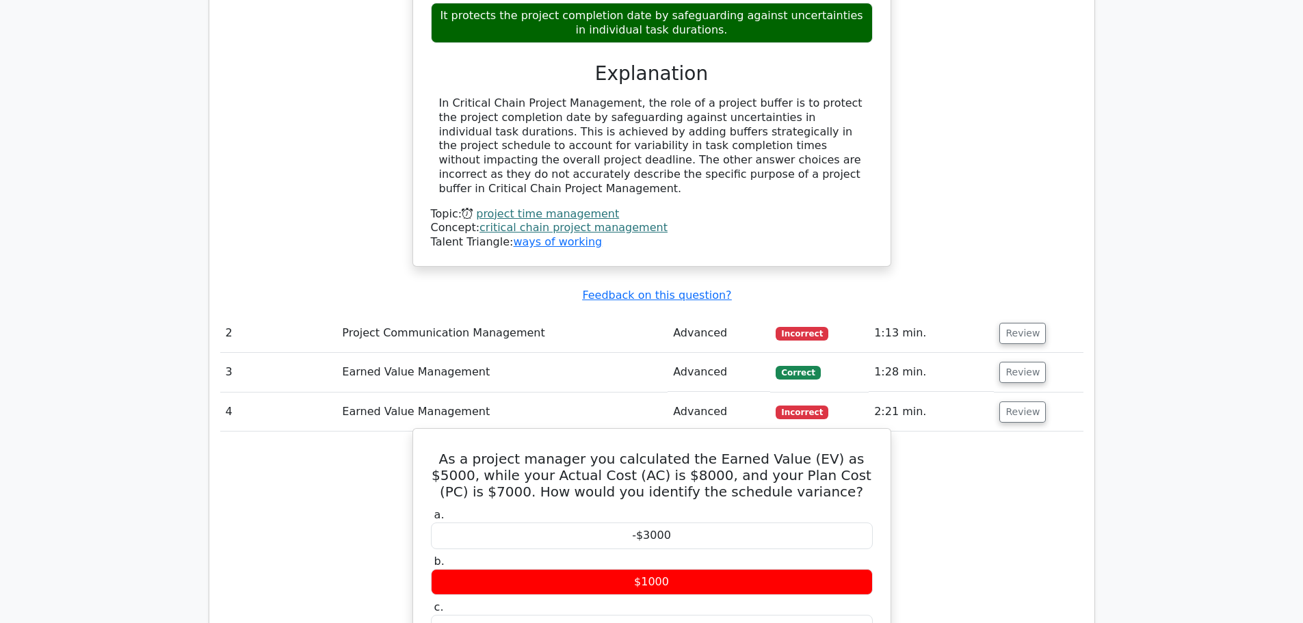
scroll to position [1846, 0]
